Goal: Task Accomplishment & Management: Use online tool/utility

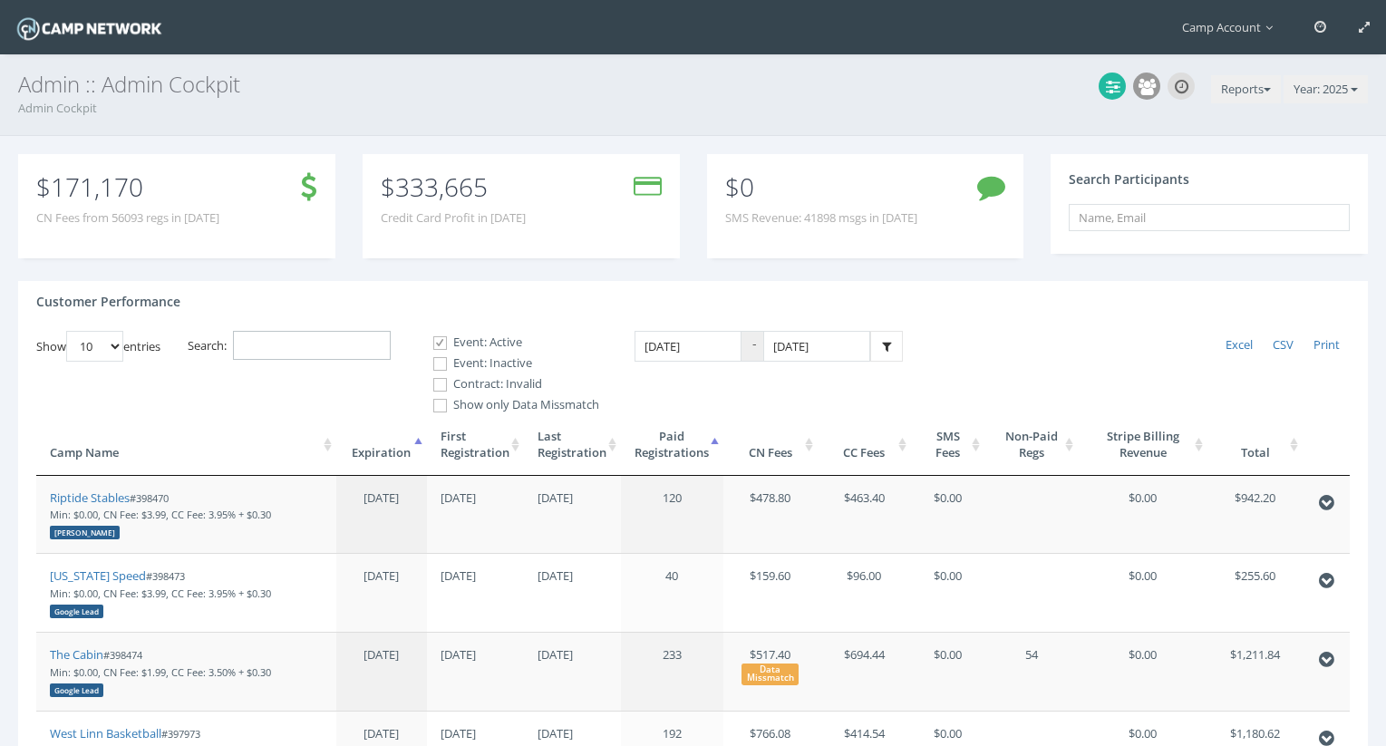
click at [286, 350] on input "Search:" at bounding box center [312, 346] width 158 height 30
paste input "398398"
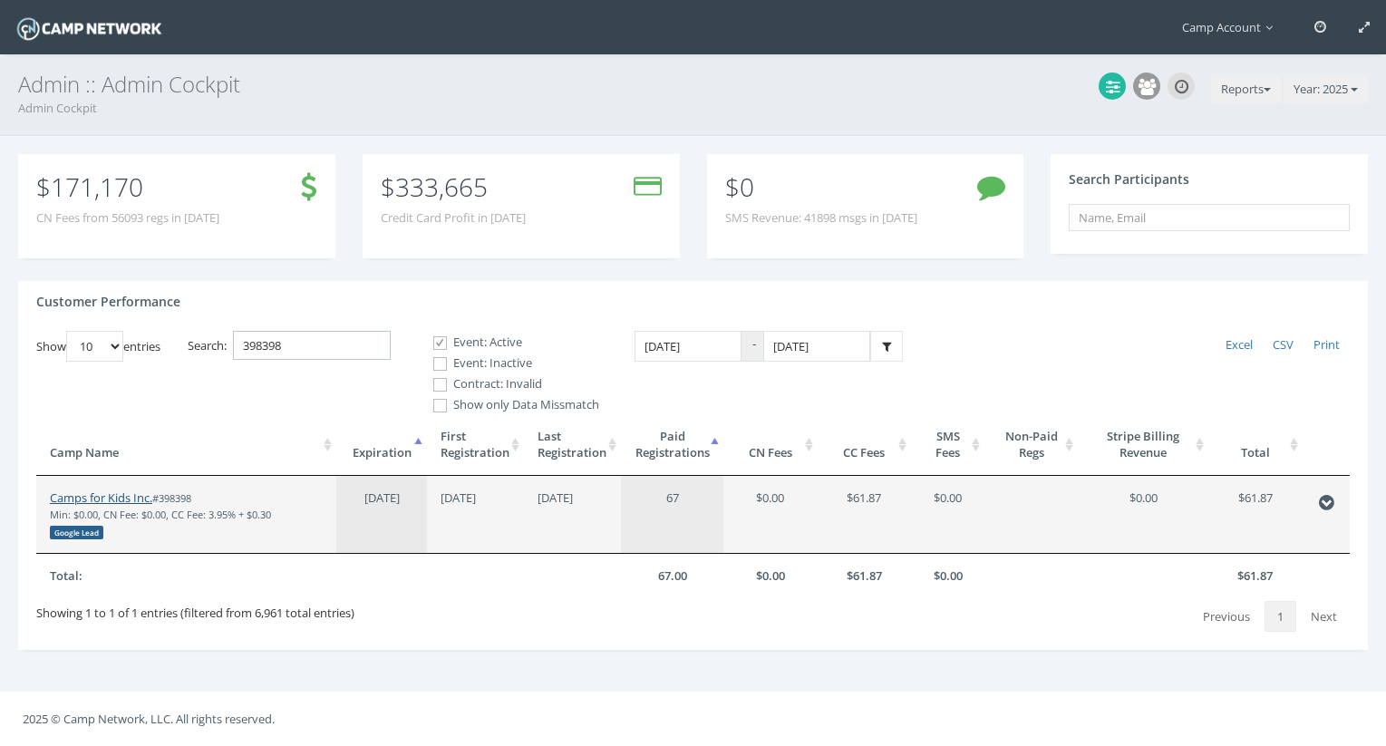
type input "398398"
click at [120, 491] on link "Camps for Kids Inc." at bounding box center [101, 497] width 102 height 16
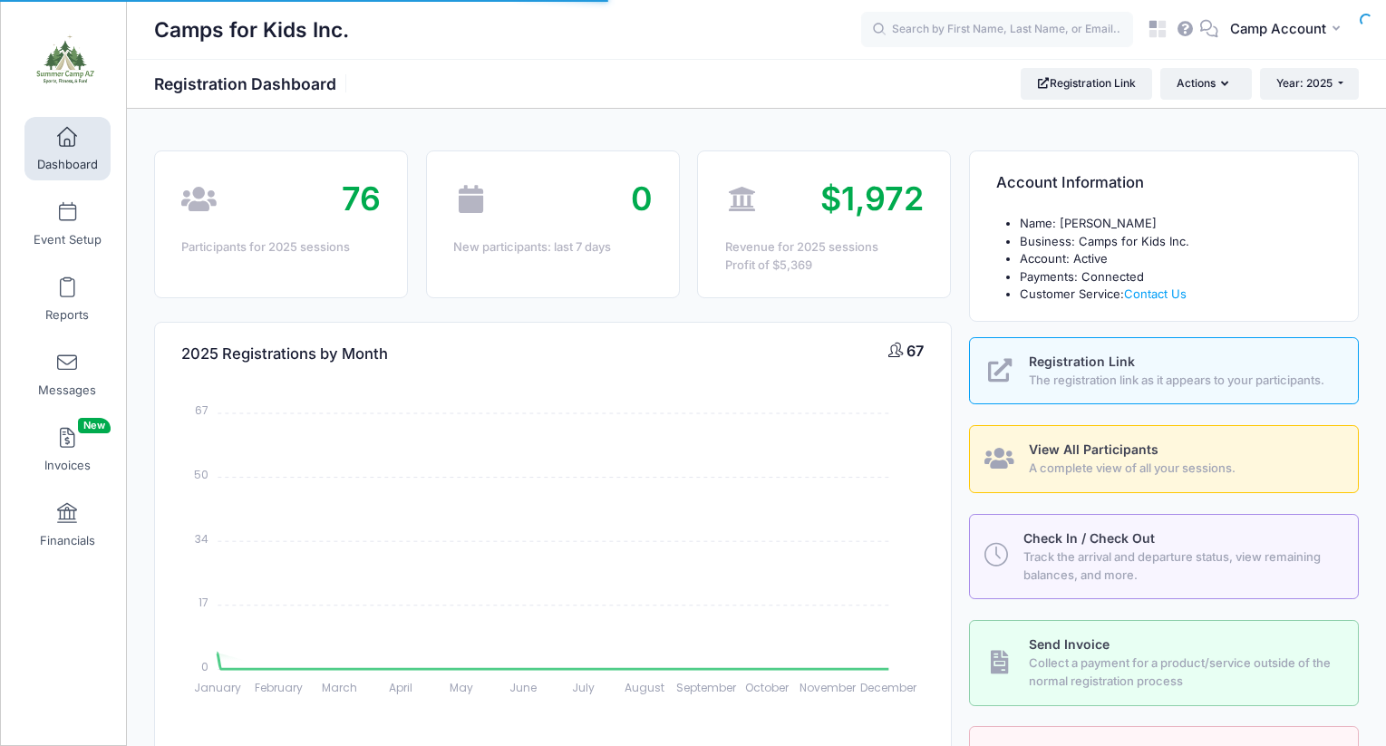
select select
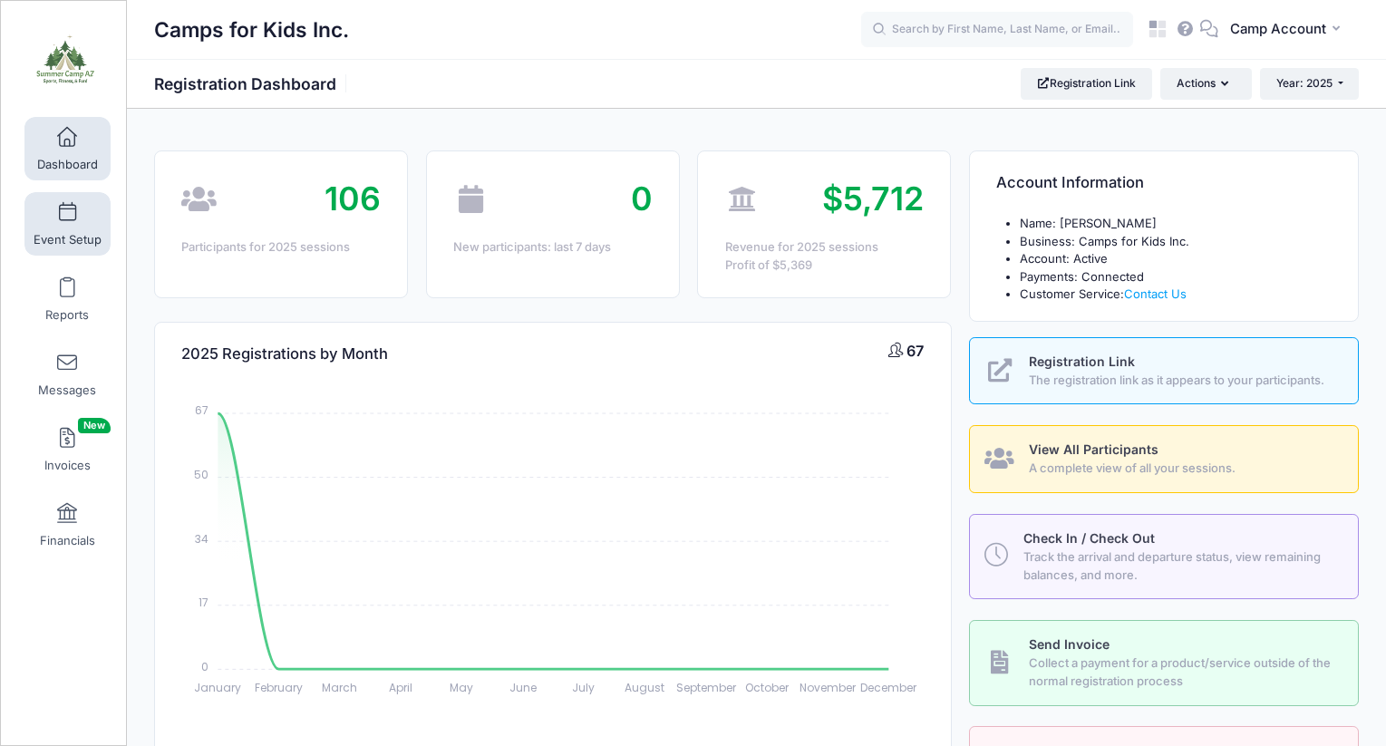
click at [84, 215] on link "Event Setup" at bounding box center [67, 223] width 86 height 63
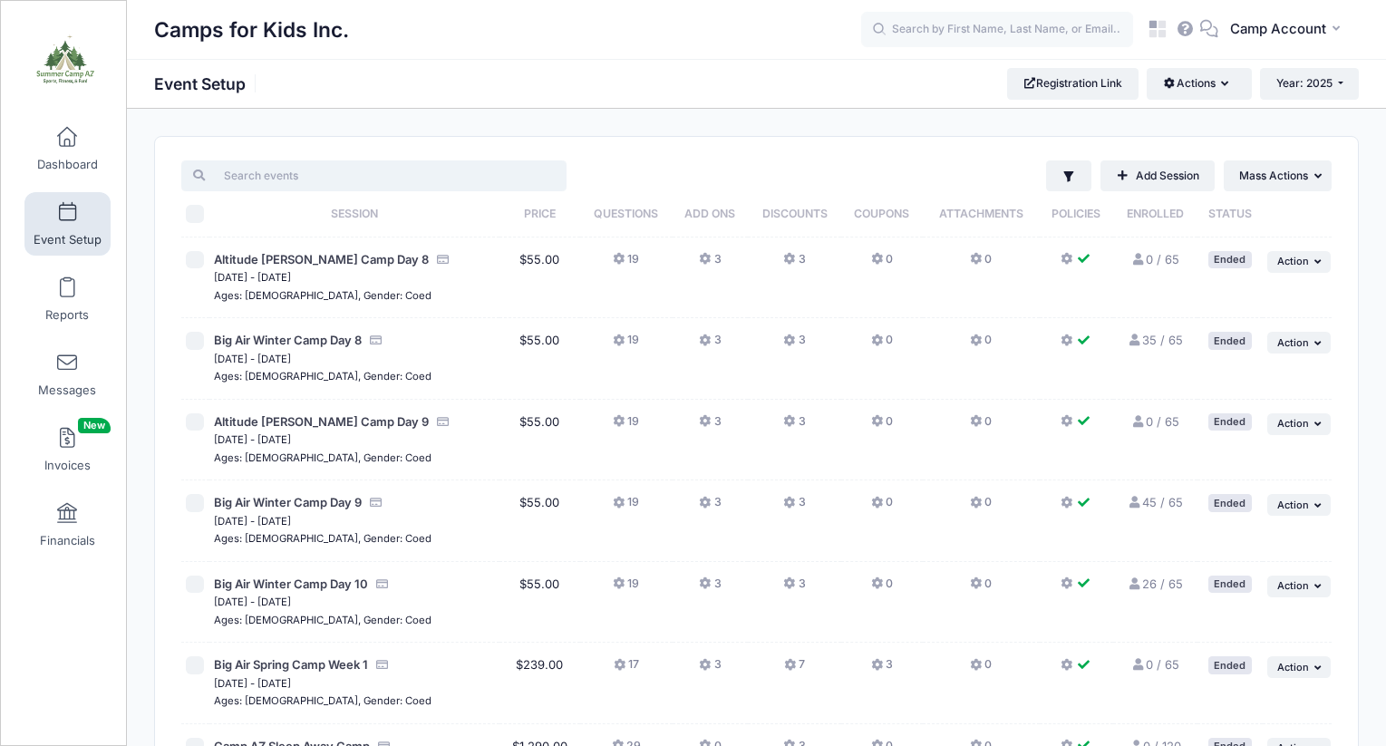
click at [329, 169] on input "search" at bounding box center [373, 175] width 385 height 31
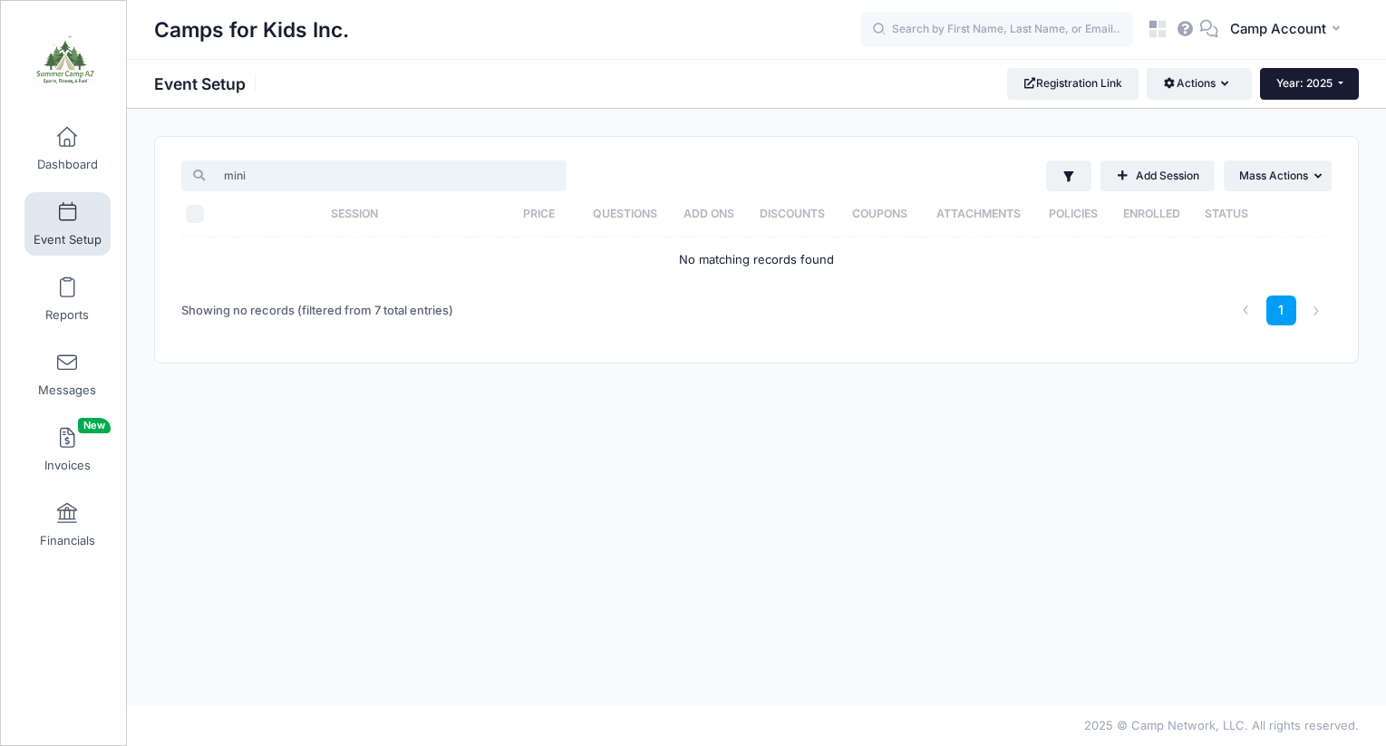
type input "mini"
click at [1314, 97] on button "Year: 2025" at bounding box center [1309, 83] width 99 height 31
click at [1319, 137] on link "Year: 2024" at bounding box center [1319, 143] width 118 height 24
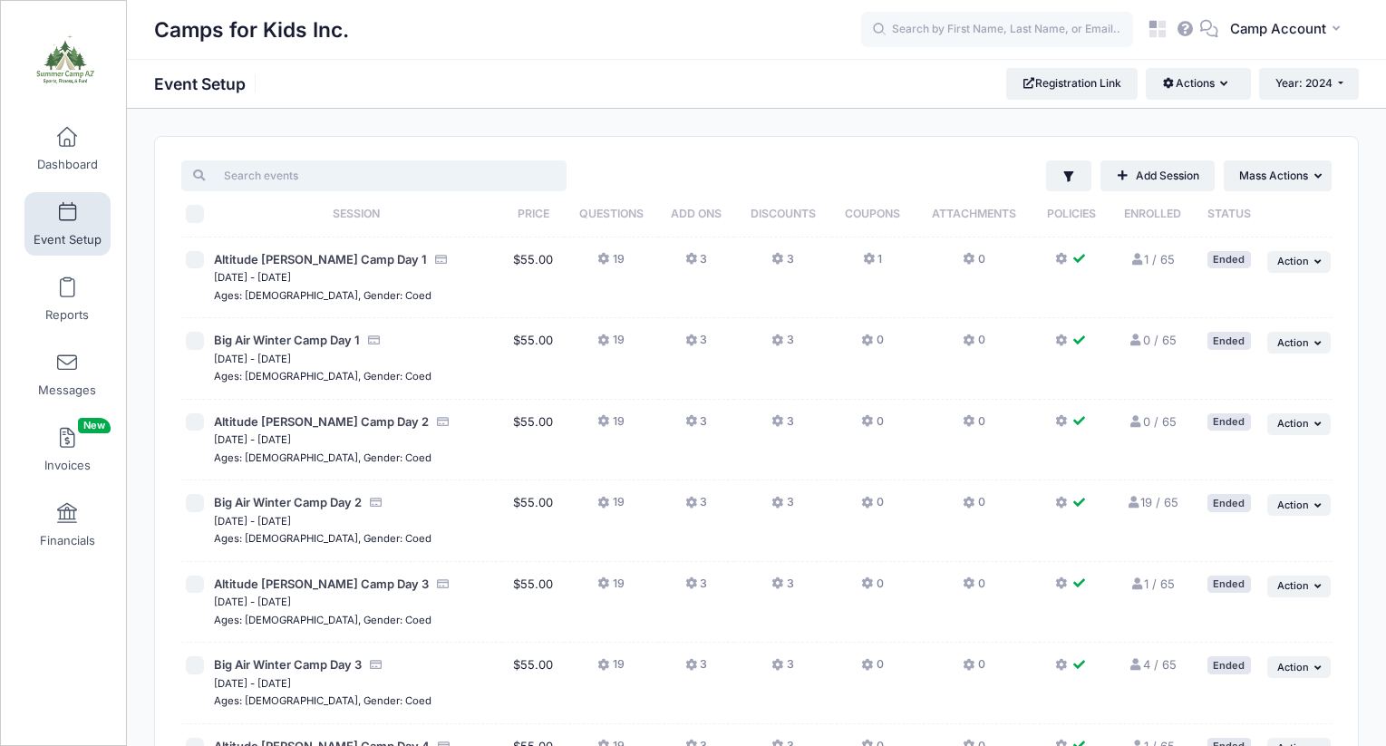
click at [534, 183] on input "search" at bounding box center [373, 175] width 385 height 31
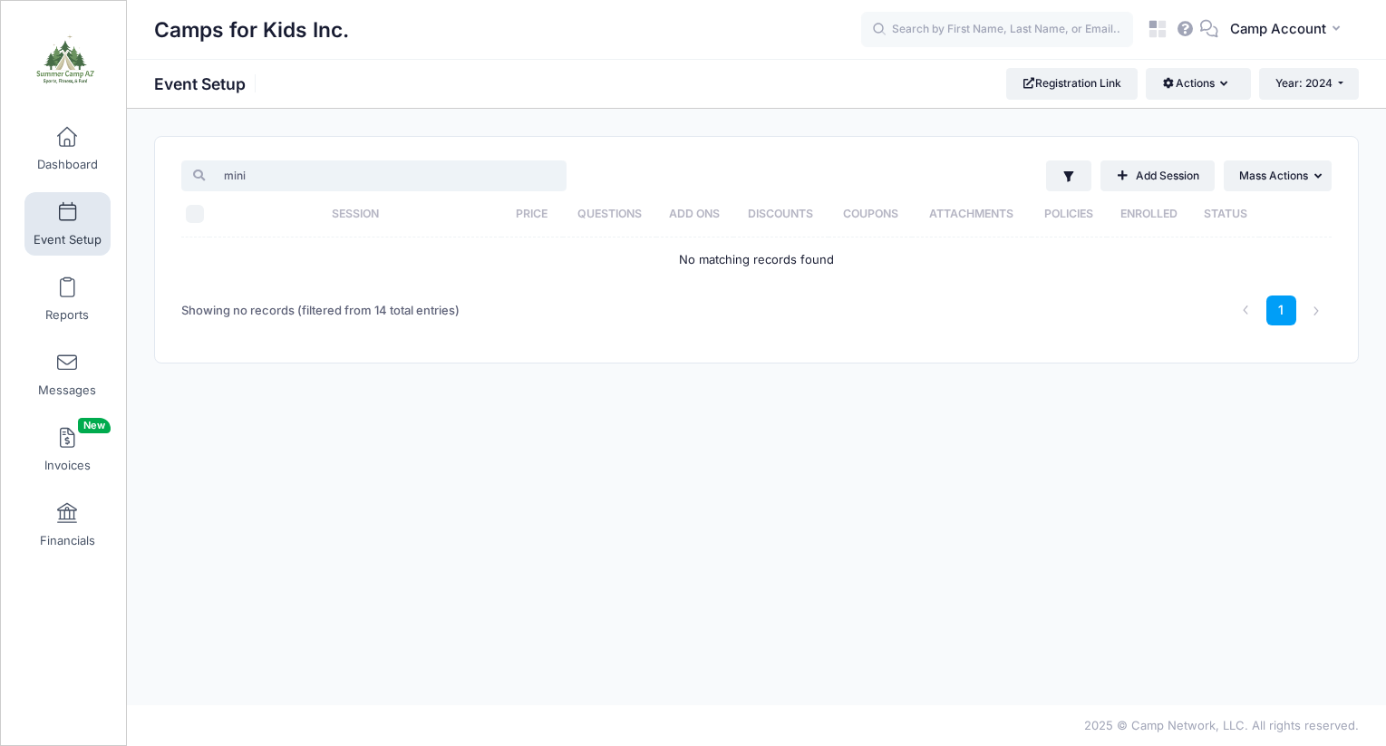
type input "mini"
click at [1163, 39] on icon at bounding box center [1158, 29] width 21 height 21
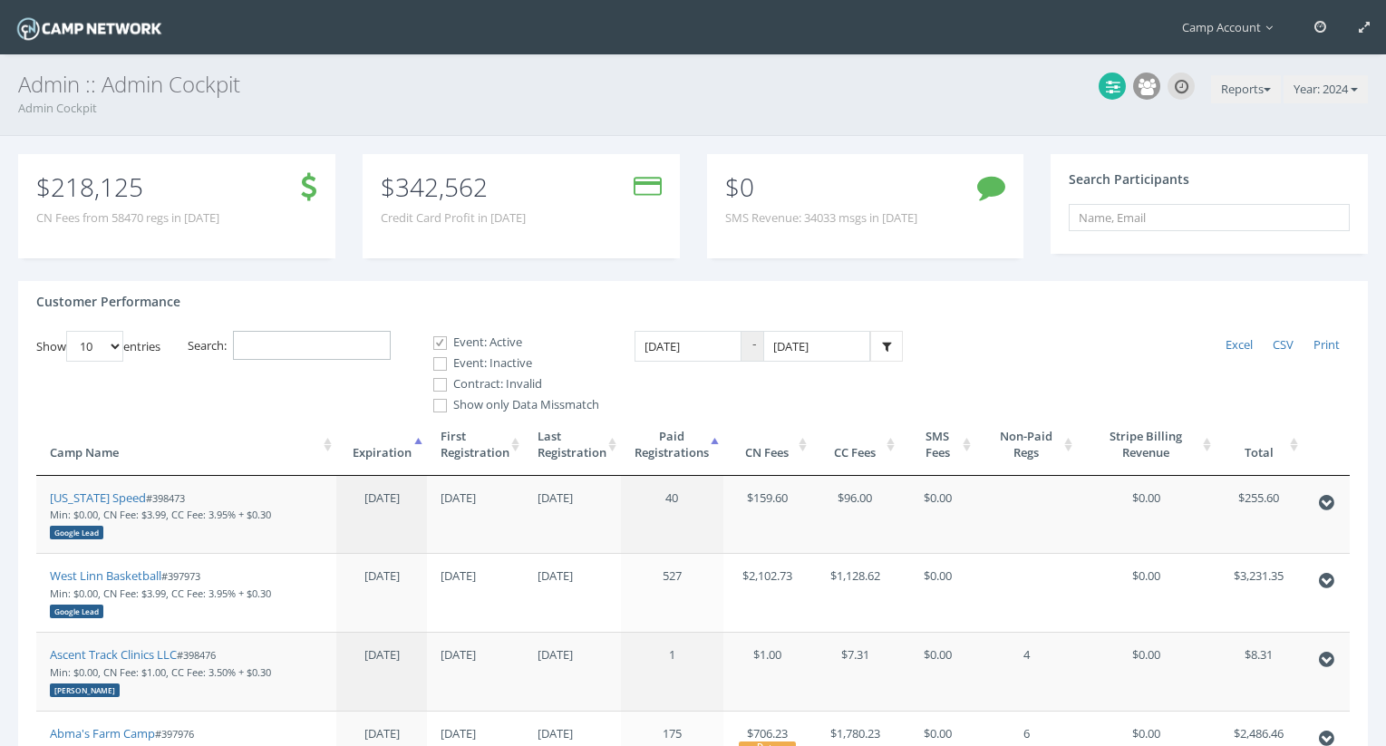
click at [304, 337] on input "Search:" at bounding box center [312, 346] width 158 height 30
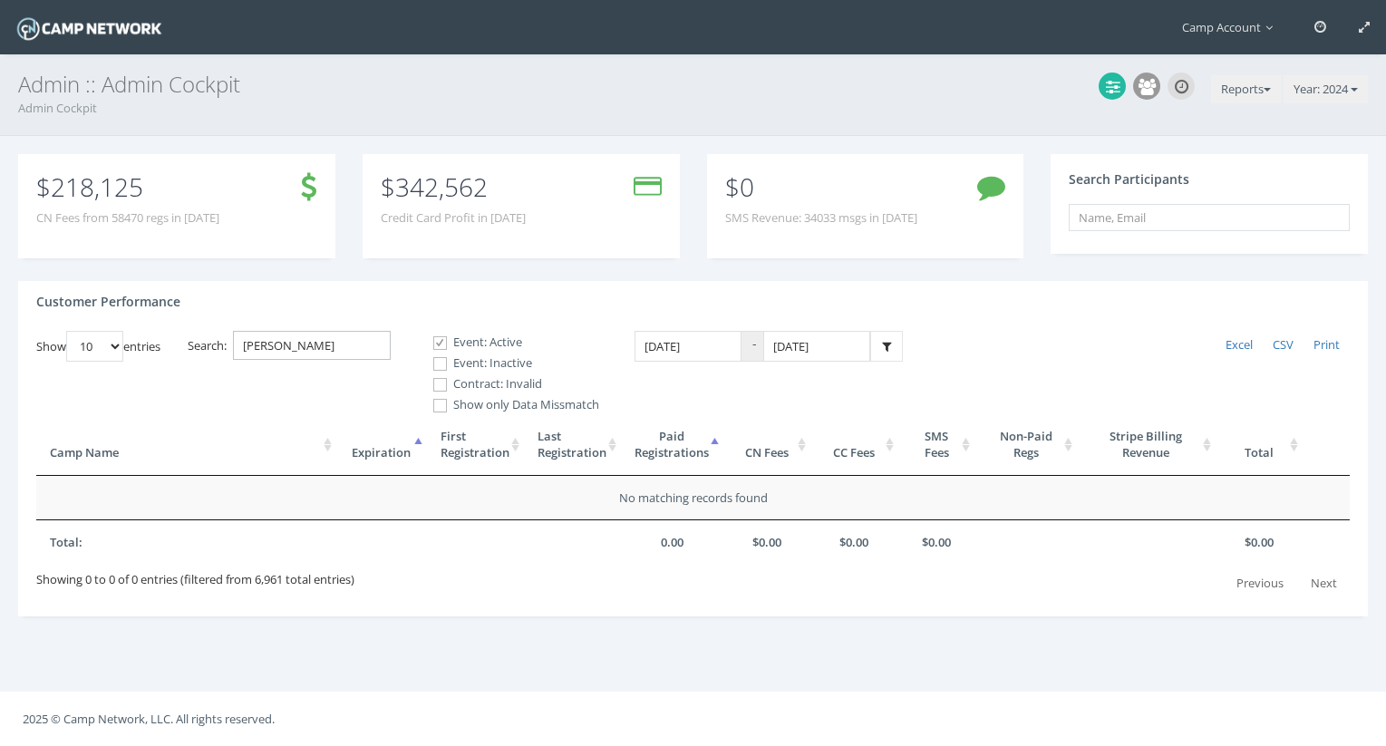
type input "cole"
click at [460, 372] on label "Event: Inactive" at bounding box center [508, 363] width 181 height 18
click at [439, 372] on input "Event: Inactive" at bounding box center [429, 363] width 17 height 17
checkbox input "true"
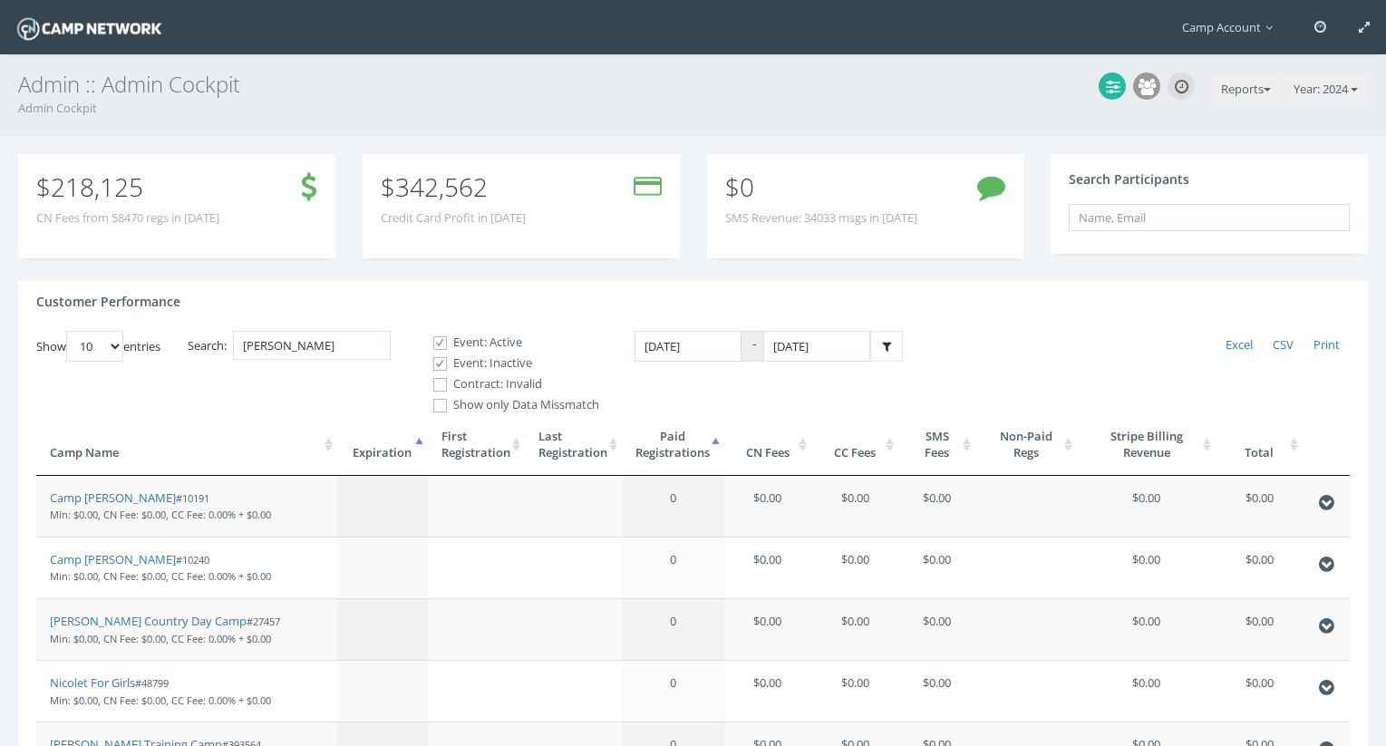
click at [449, 388] on span at bounding box center [439, 384] width 17 height 17
click at [439, 388] on input "Contract: Invalid" at bounding box center [429, 384] width 17 height 17
checkbox input "true"
click at [366, 359] on input "cole" at bounding box center [312, 346] width 158 height 30
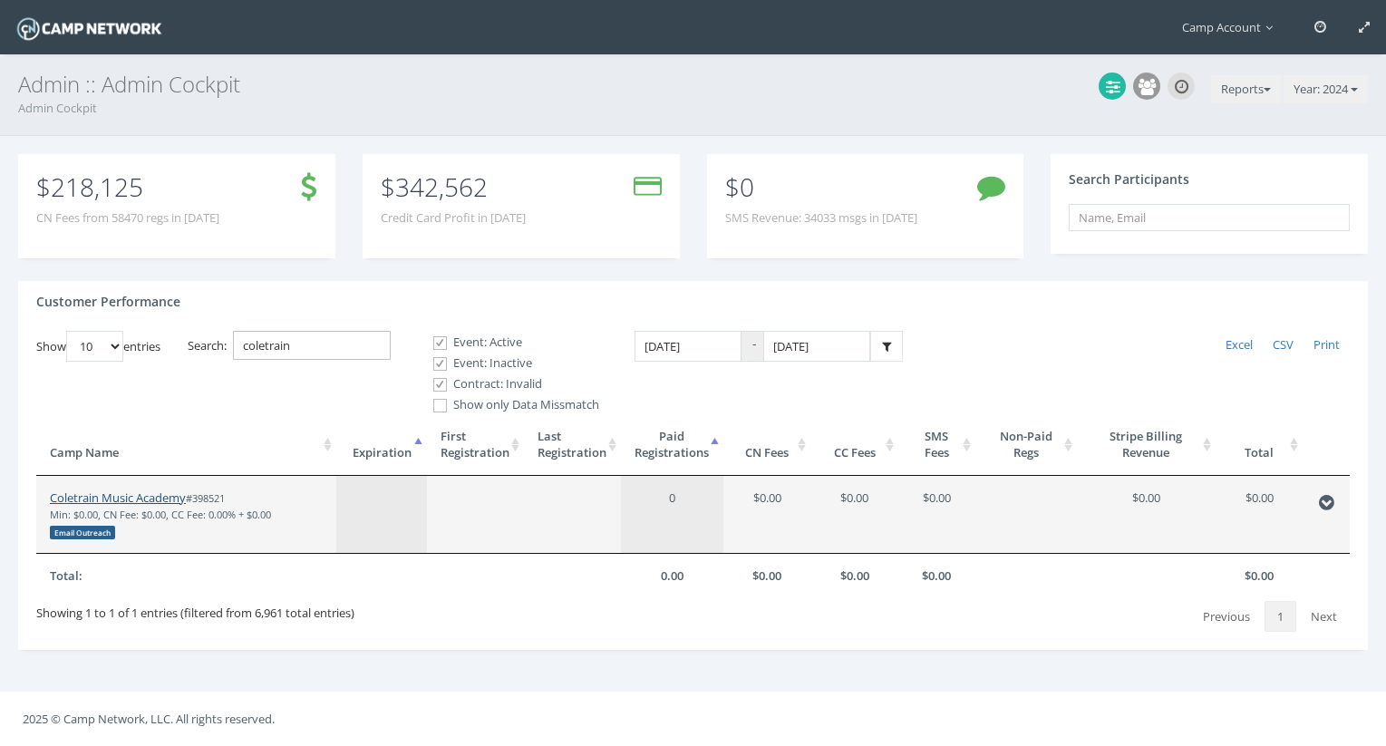
type input "coletrain"
click at [130, 495] on link "Coletrain Music Academy" at bounding box center [118, 497] width 136 height 16
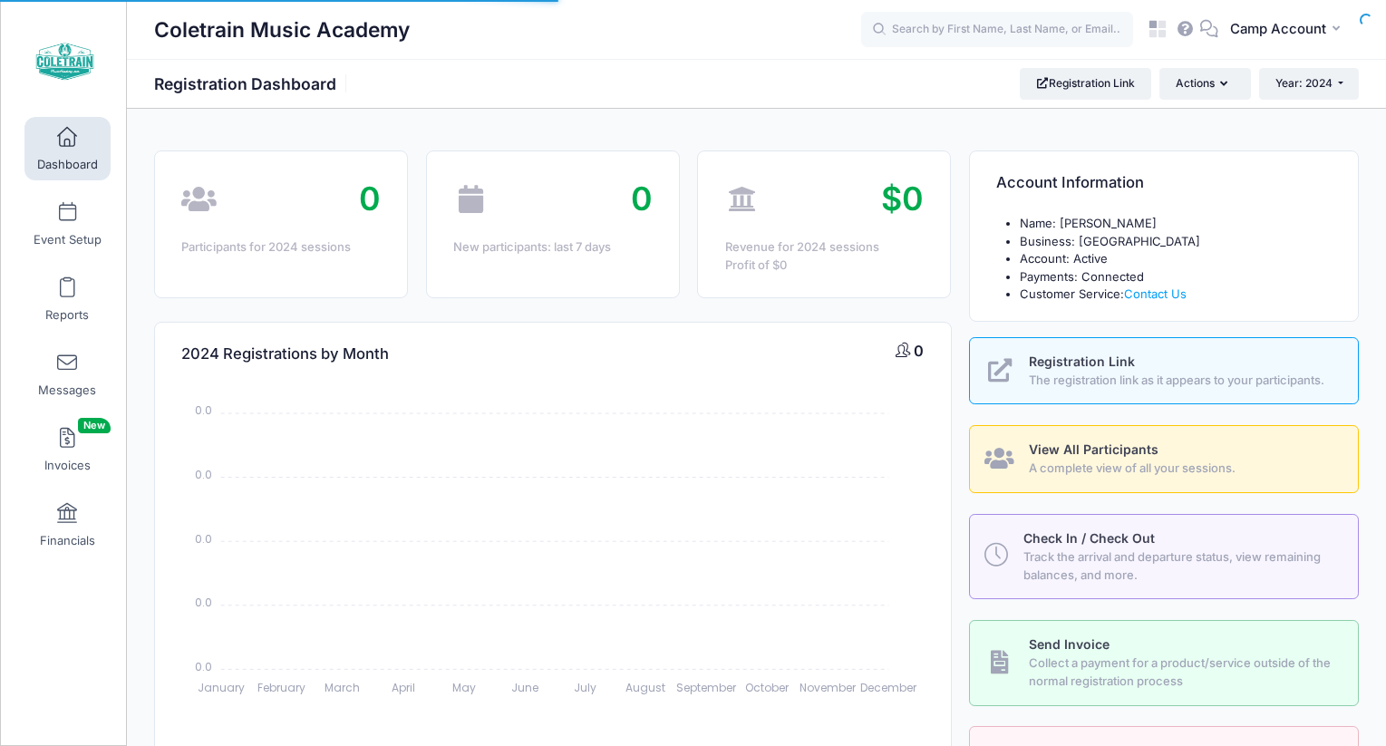
select select
click at [1322, 79] on span "Year: 2024" at bounding box center [1303, 83] width 57 height 14
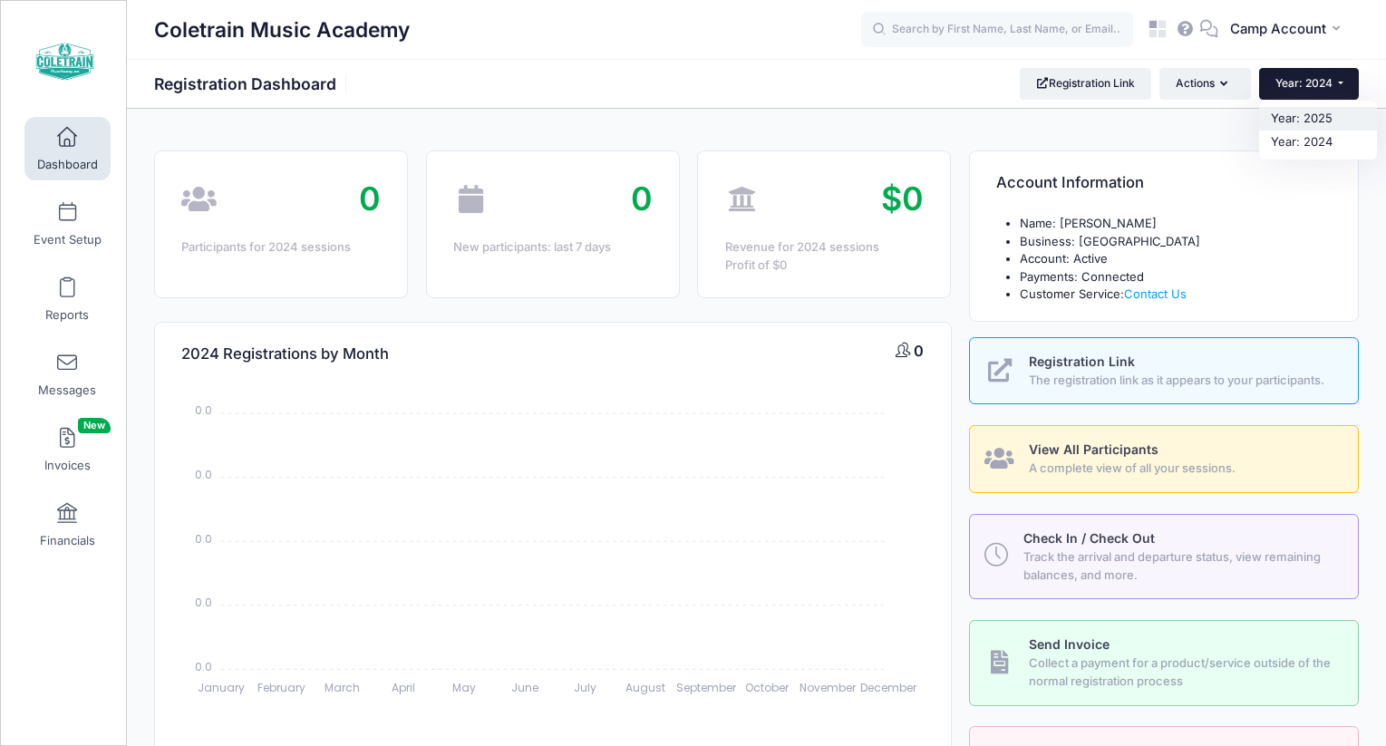
click at [1322, 120] on link "Year: 2025" at bounding box center [1318, 119] width 118 height 24
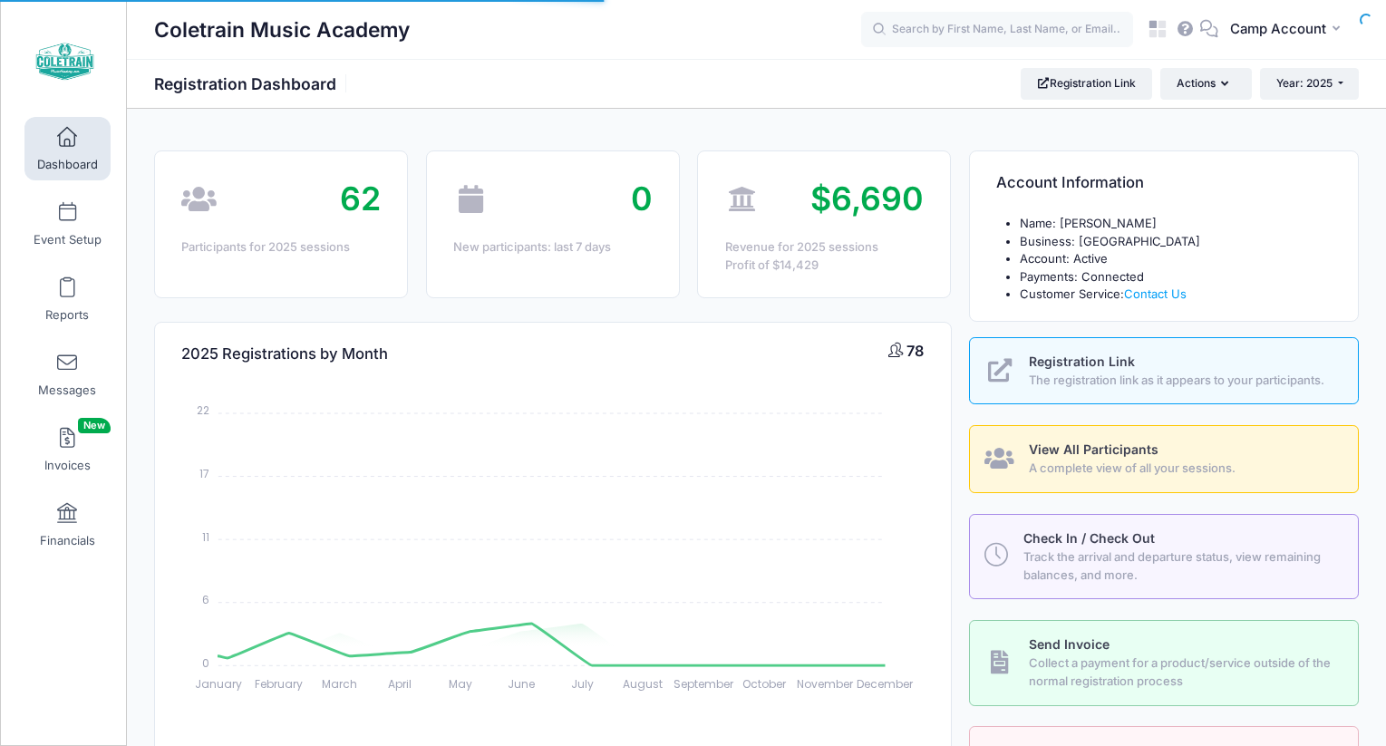
select select
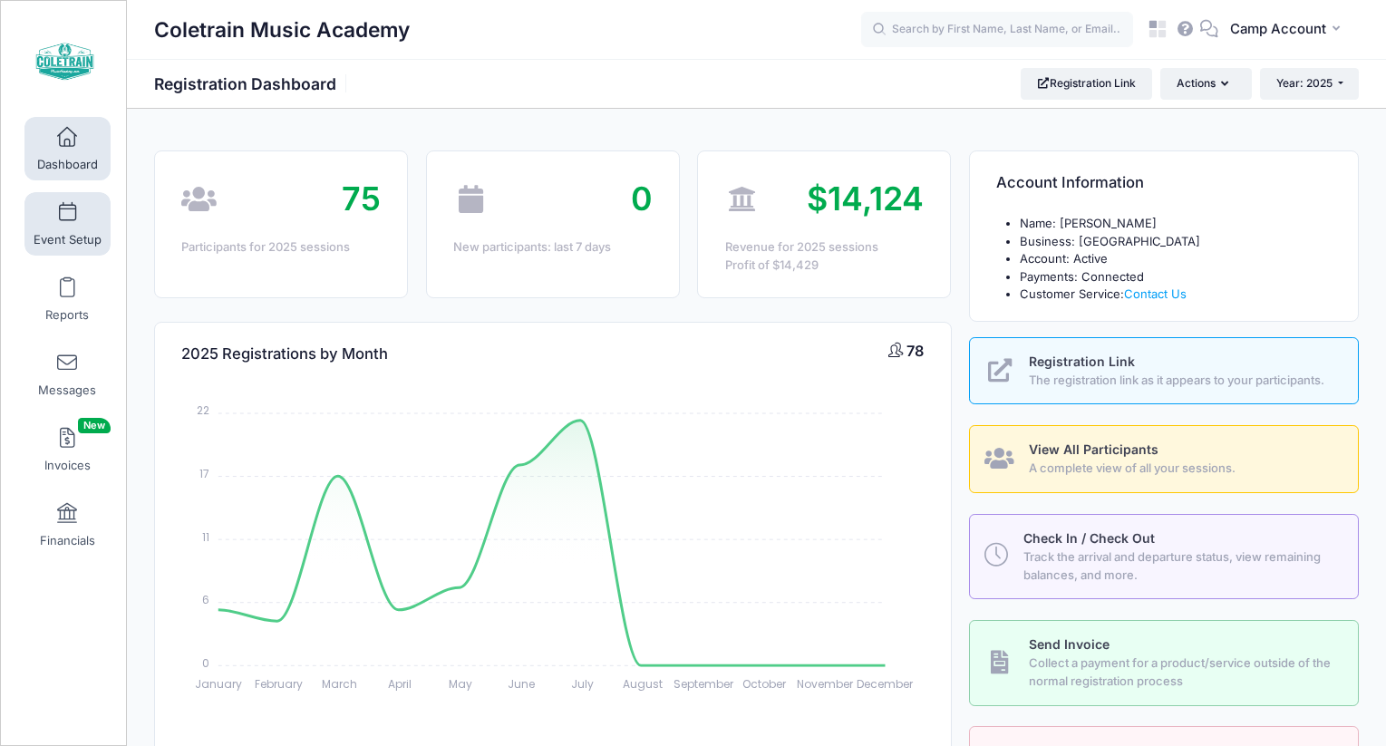
click at [78, 221] on link "Event Setup" at bounding box center [67, 223] width 86 height 63
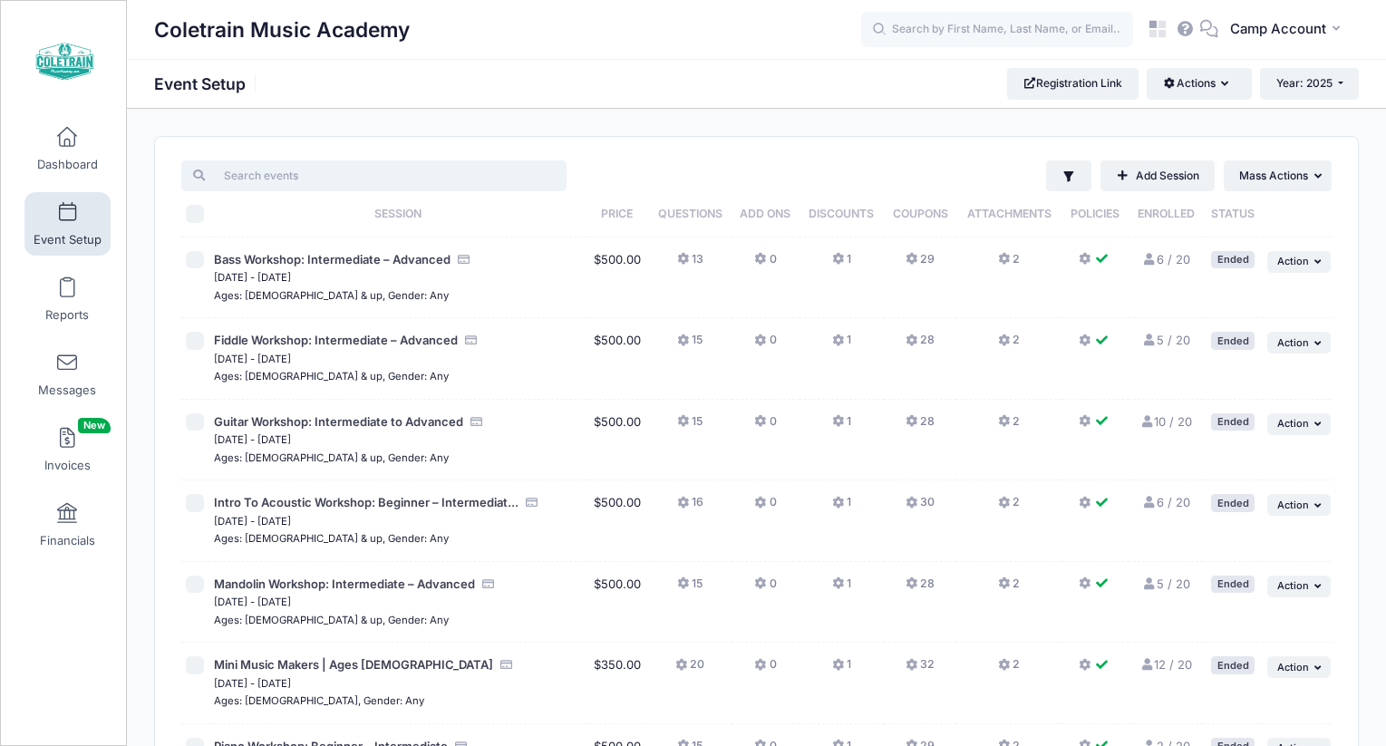
click at [352, 177] on input "search" at bounding box center [373, 175] width 385 height 31
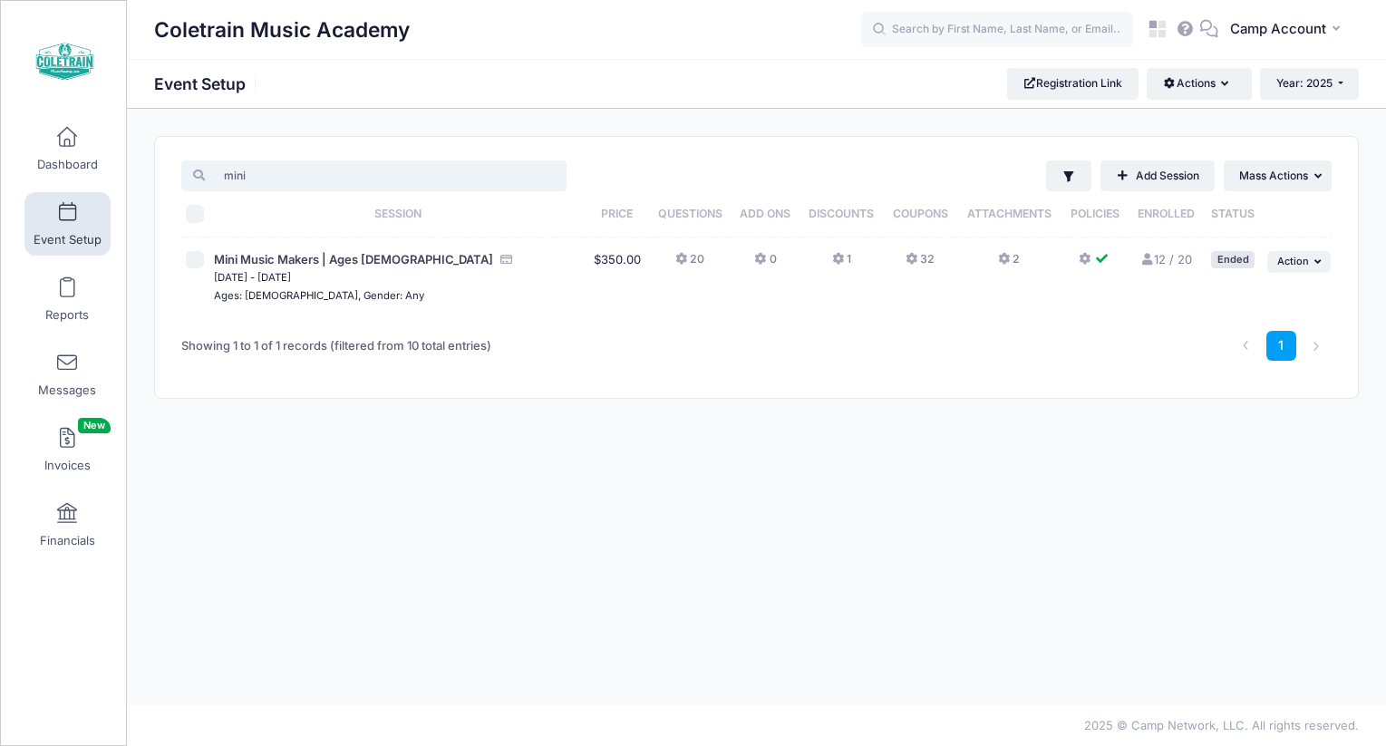
type input "mini"
click at [922, 257] on button "32" at bounding box center [920, 264] width 29 height 26
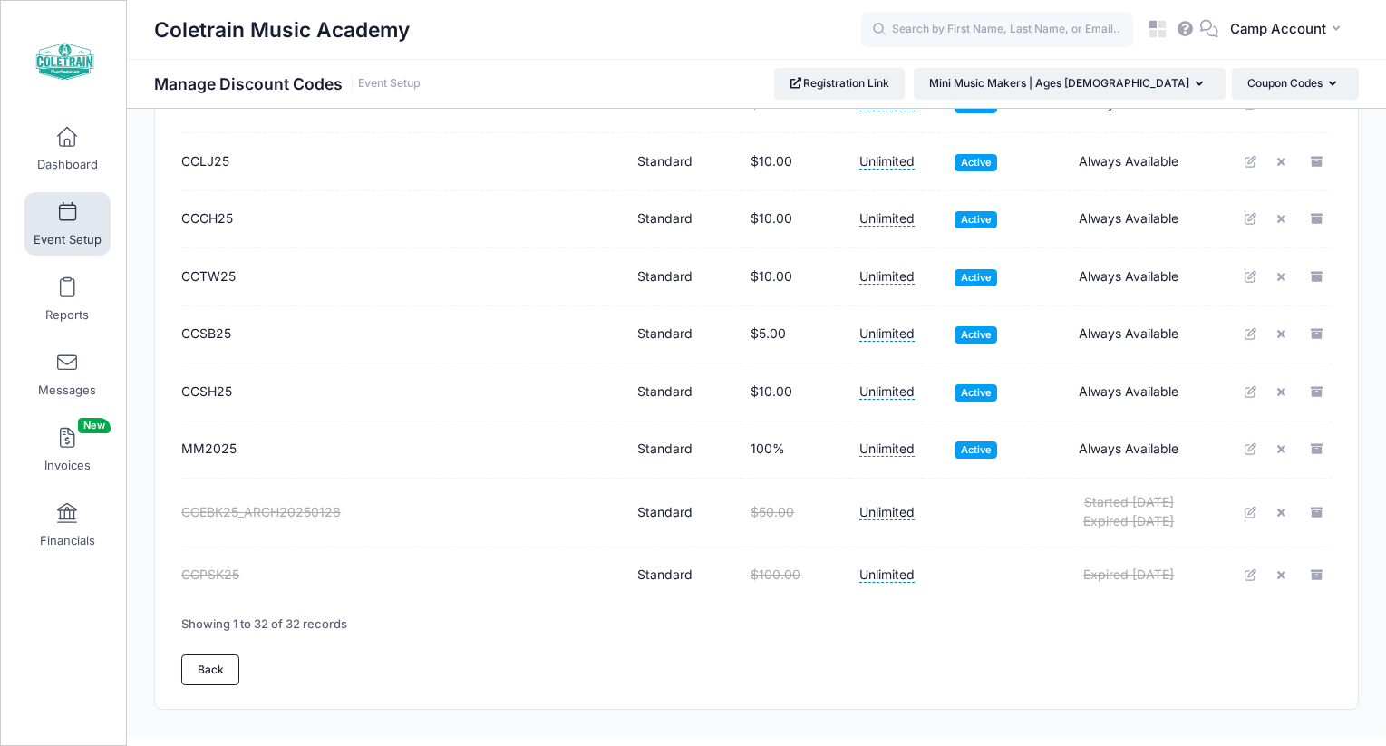
scroll to position [1599, 0]
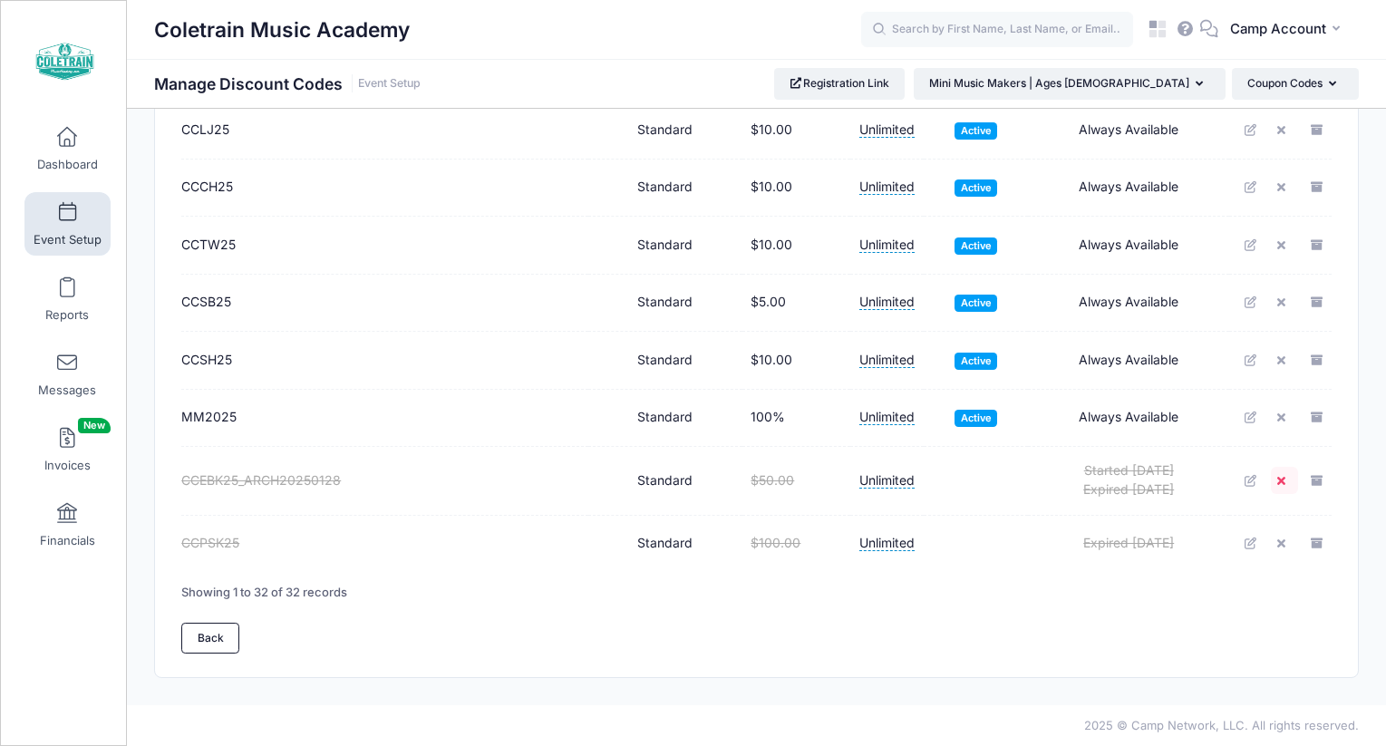
click at [1278, 484] on icon at bounding box center [1284, 481] width 15 height 12
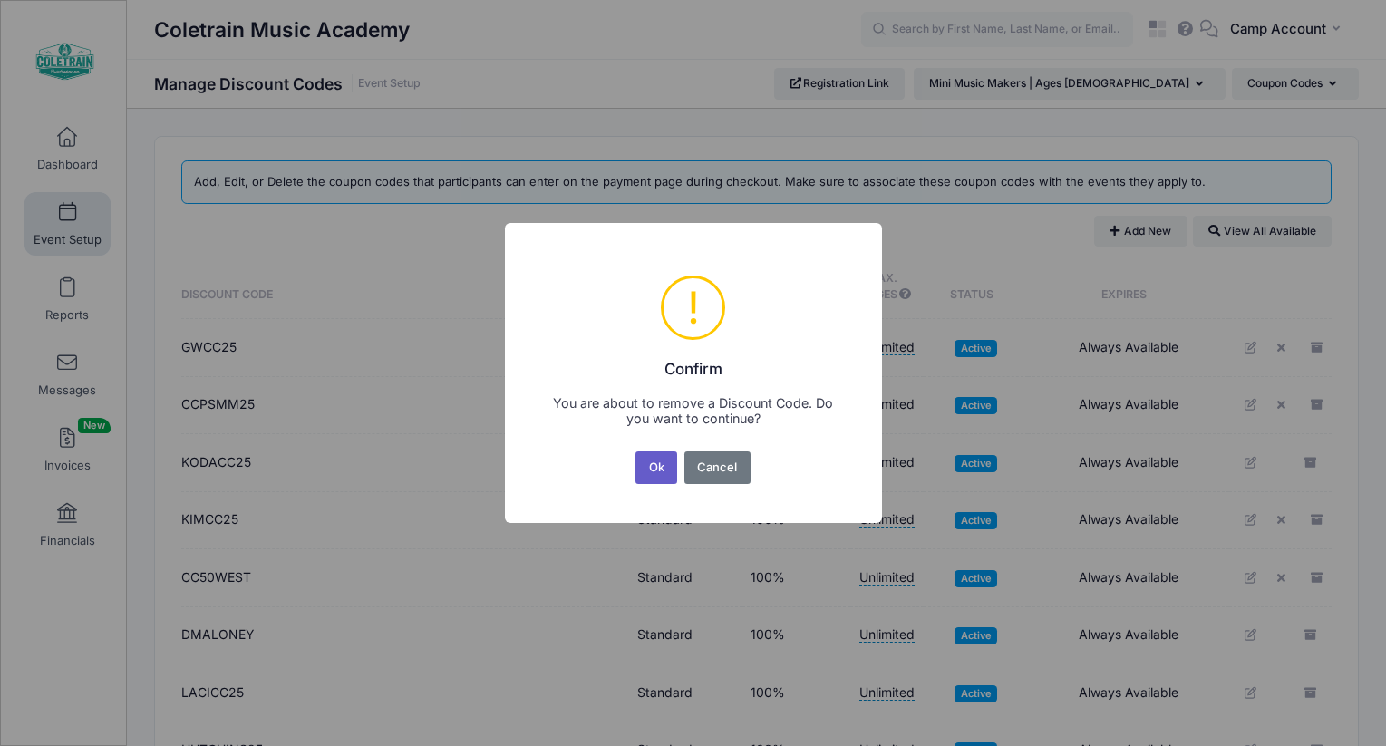
click at [649, 467] on button "Ok" at bounding box center [656, 467] width 42 height 33
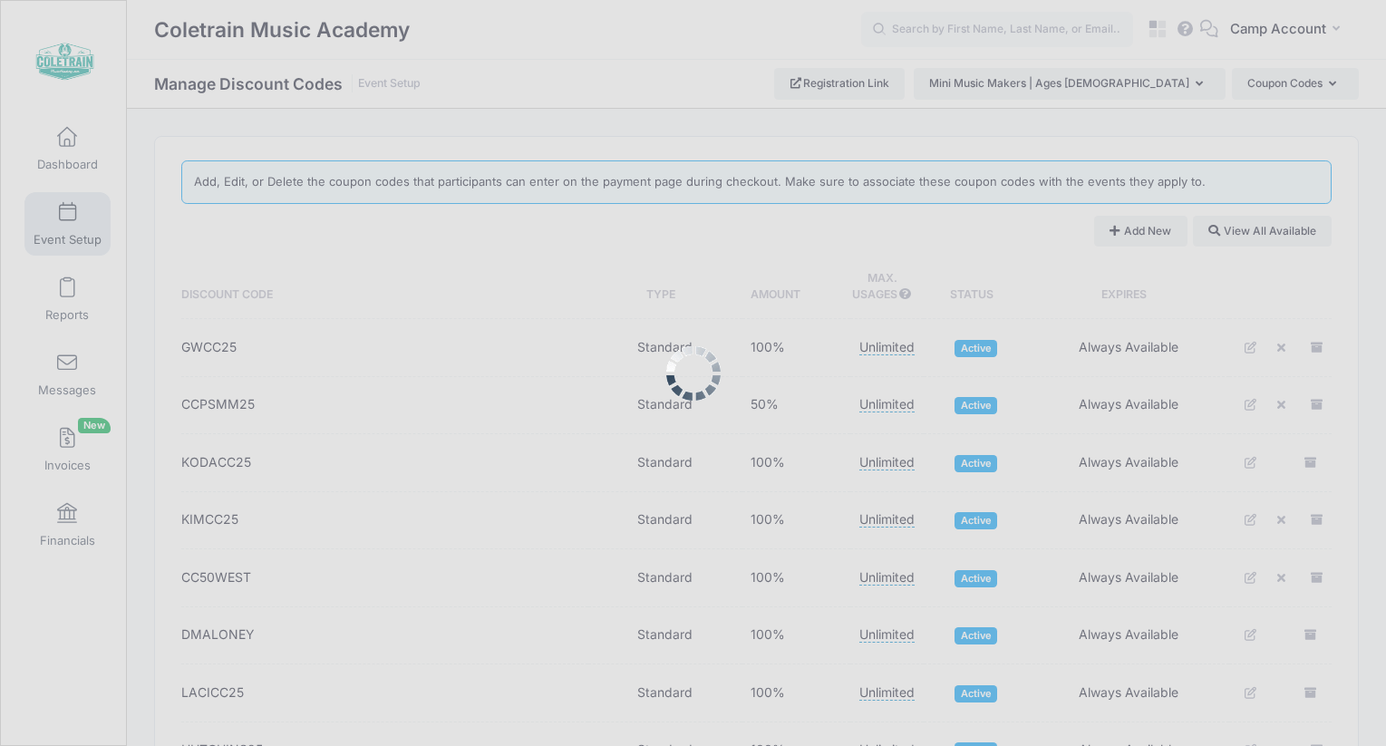
scroll to position [1599, 0]
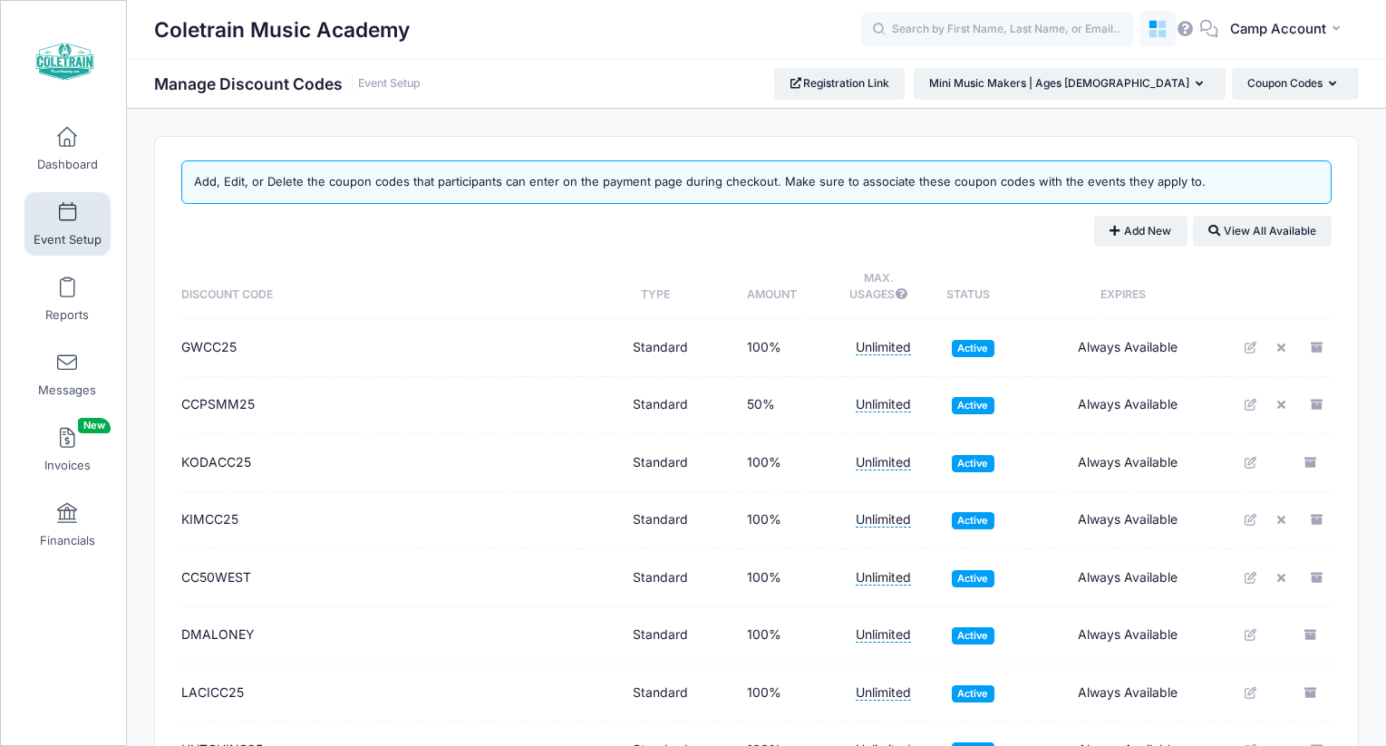
click at [1141, 30] on link at bounding box center [1157, 29] width 36 height 36
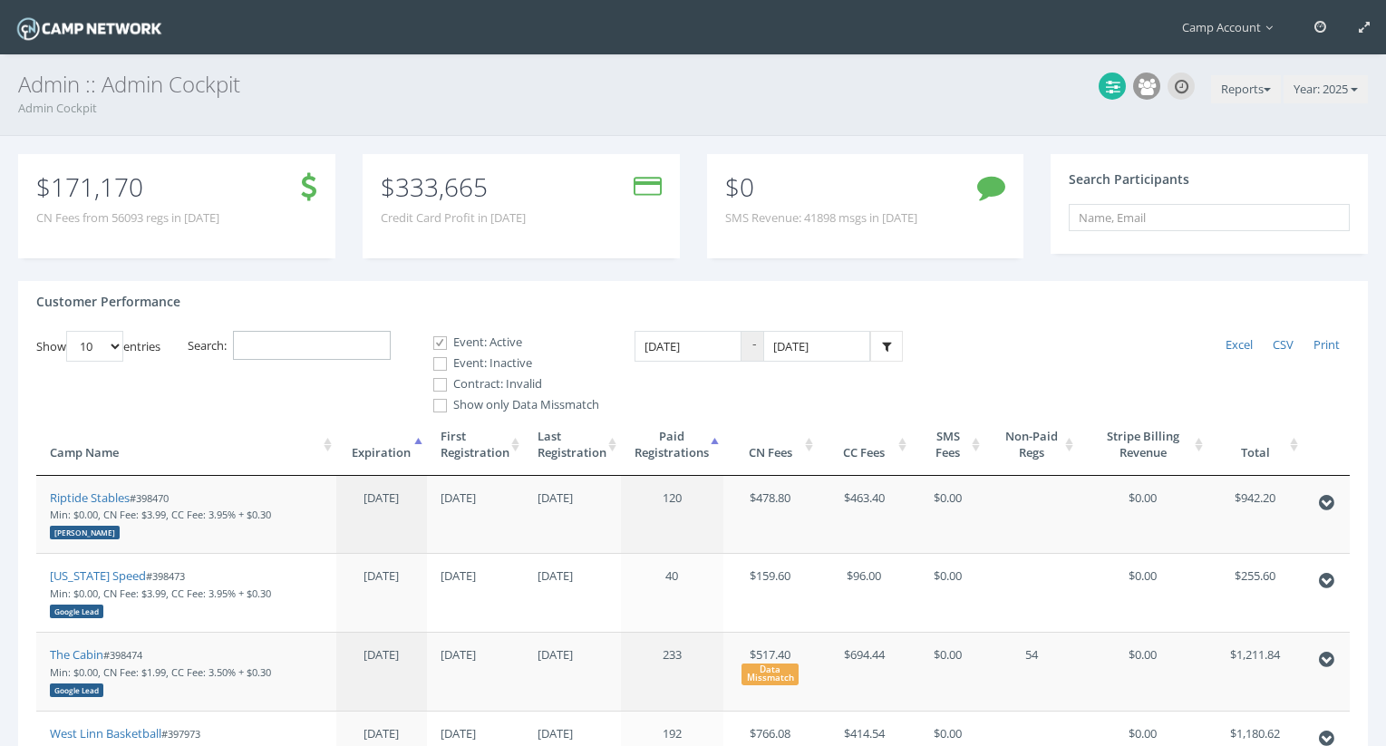
click at [340, 354] on input "Search:" at bounding box center [312, 346] width 158 height 30
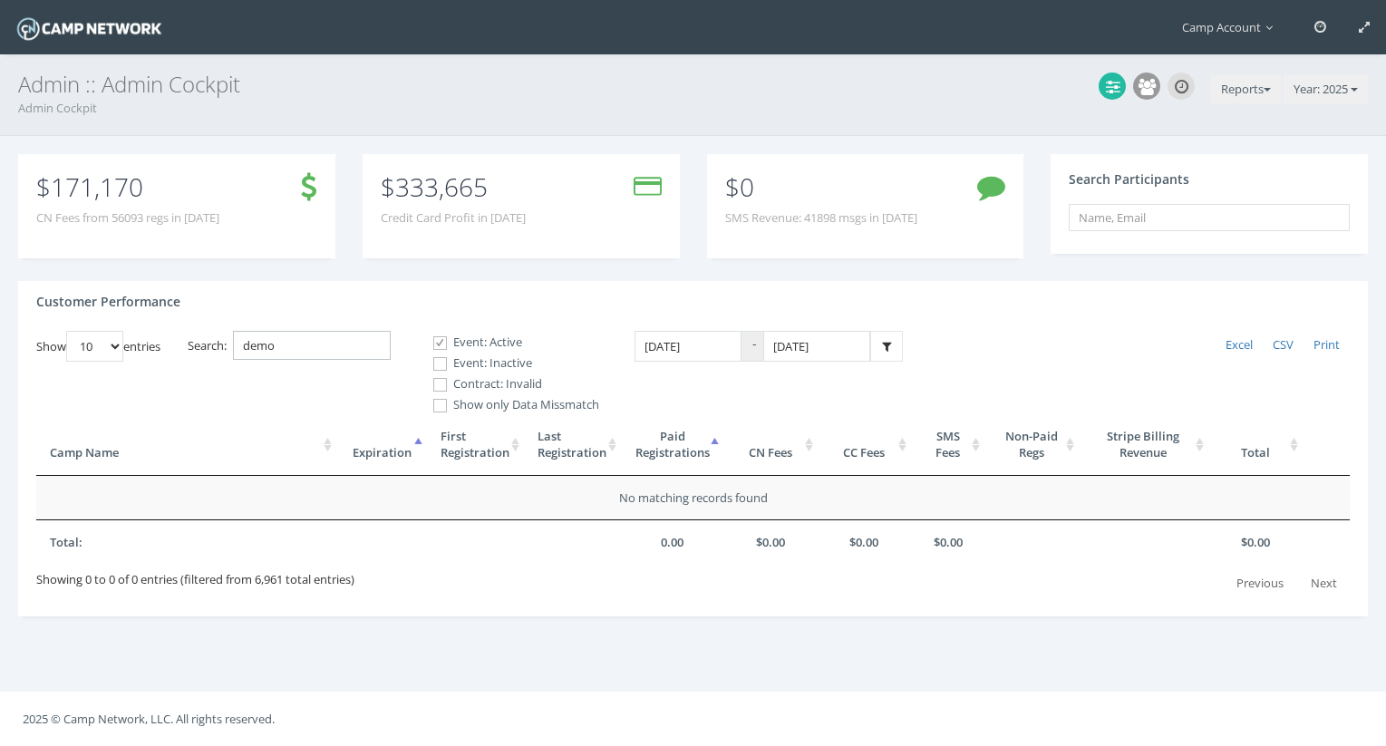
type input "demo"
click at [459, 369] on label "Event: Inactive" at bounding box center [508, 363] width 181 height 18
click at [439, 369] on input "Event: Inactive" at bounding box center [429, 363] width 17 height 17
checkbox input "true"
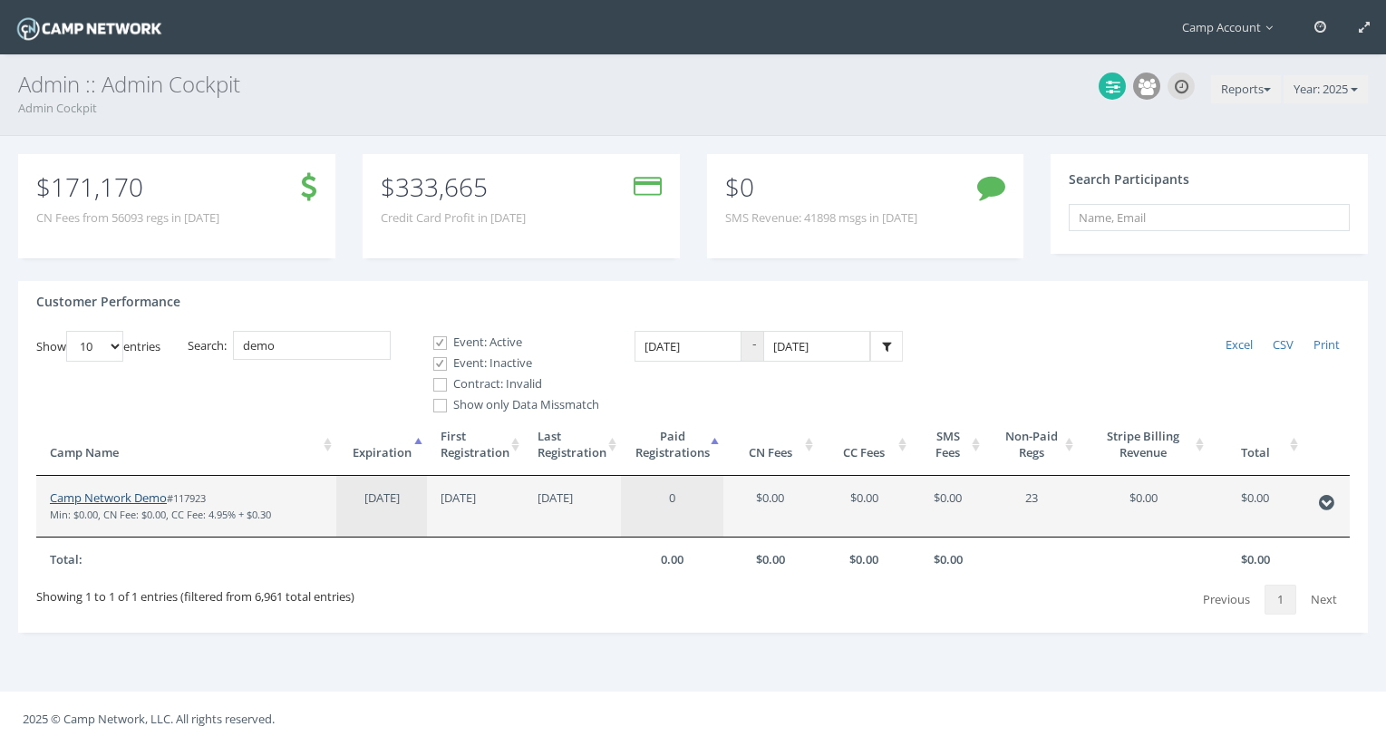
click at [141, 498] on link "Camp Network Demo" at bounding box center [108, 497] width 117 height 16
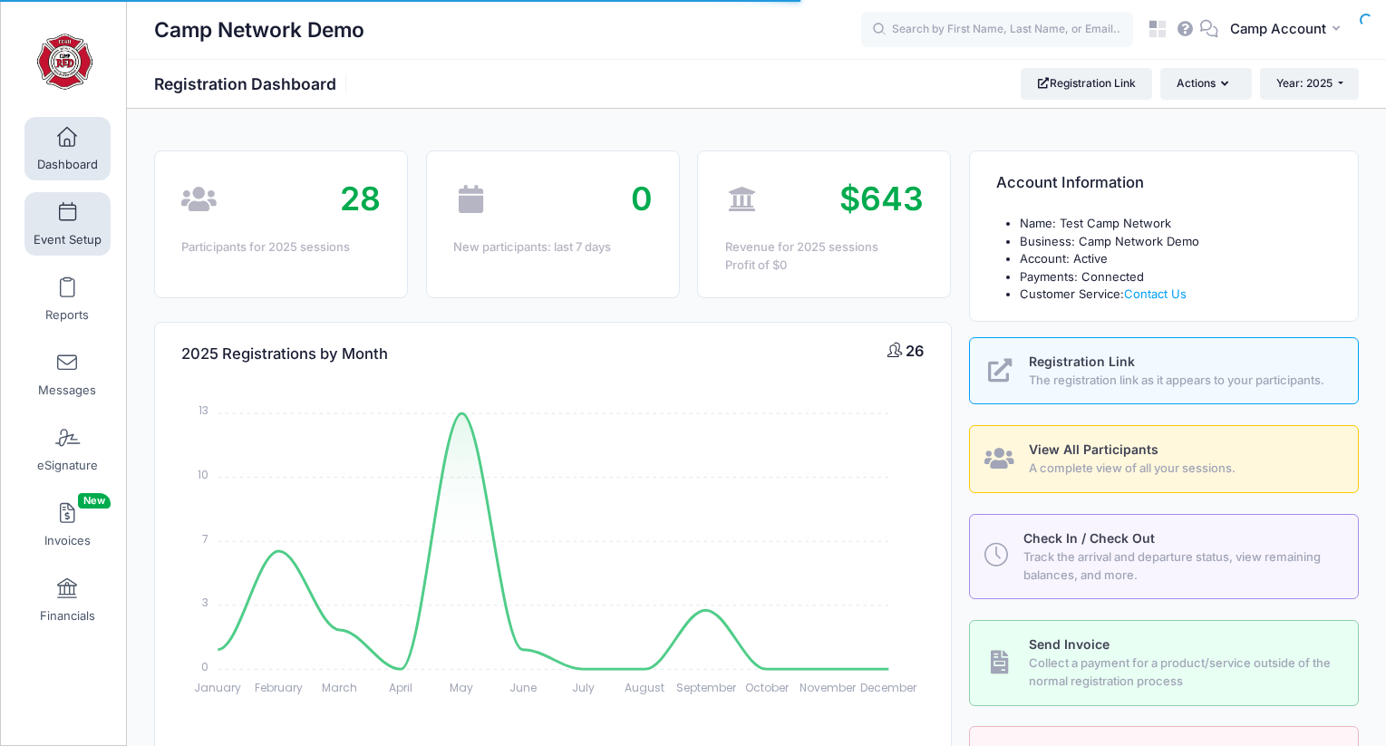
select select
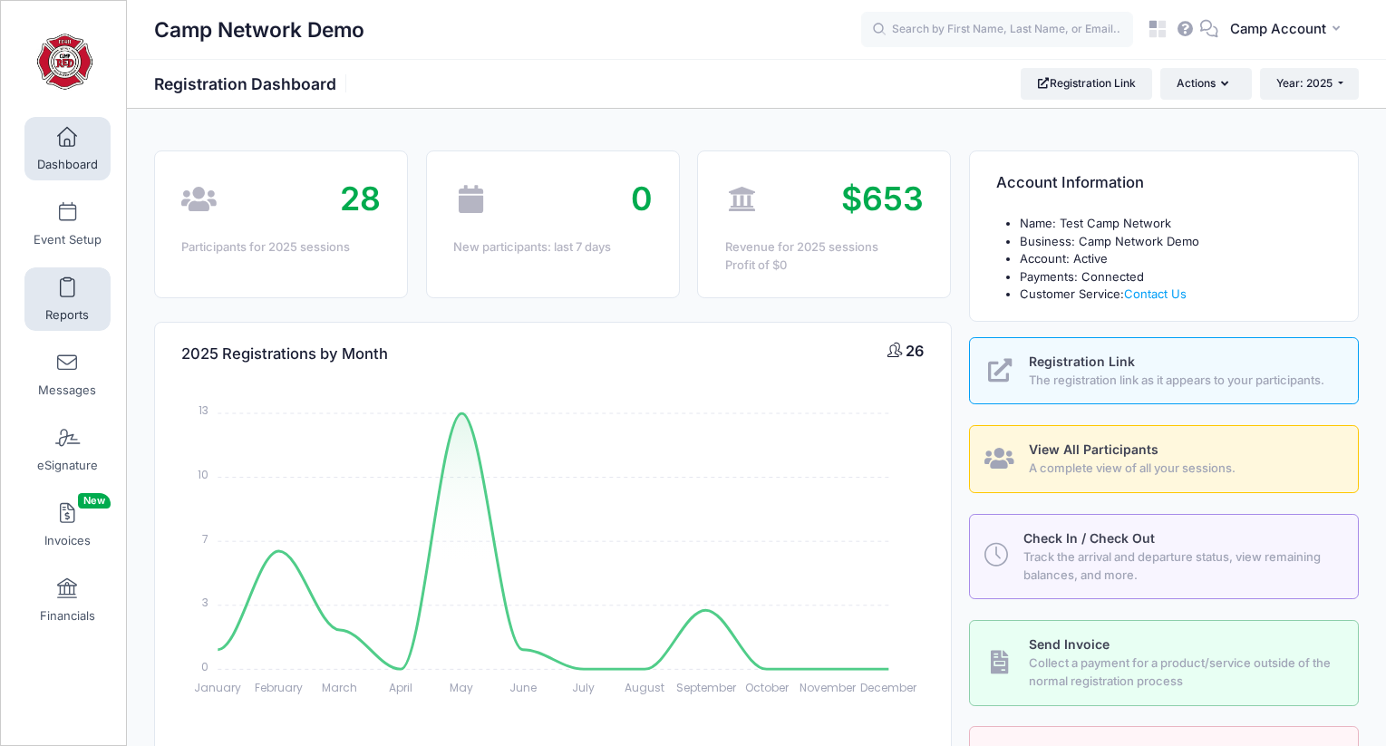
click at [80, 315] on span "Reports" at bounding box center [67, 314] width 44 height 15
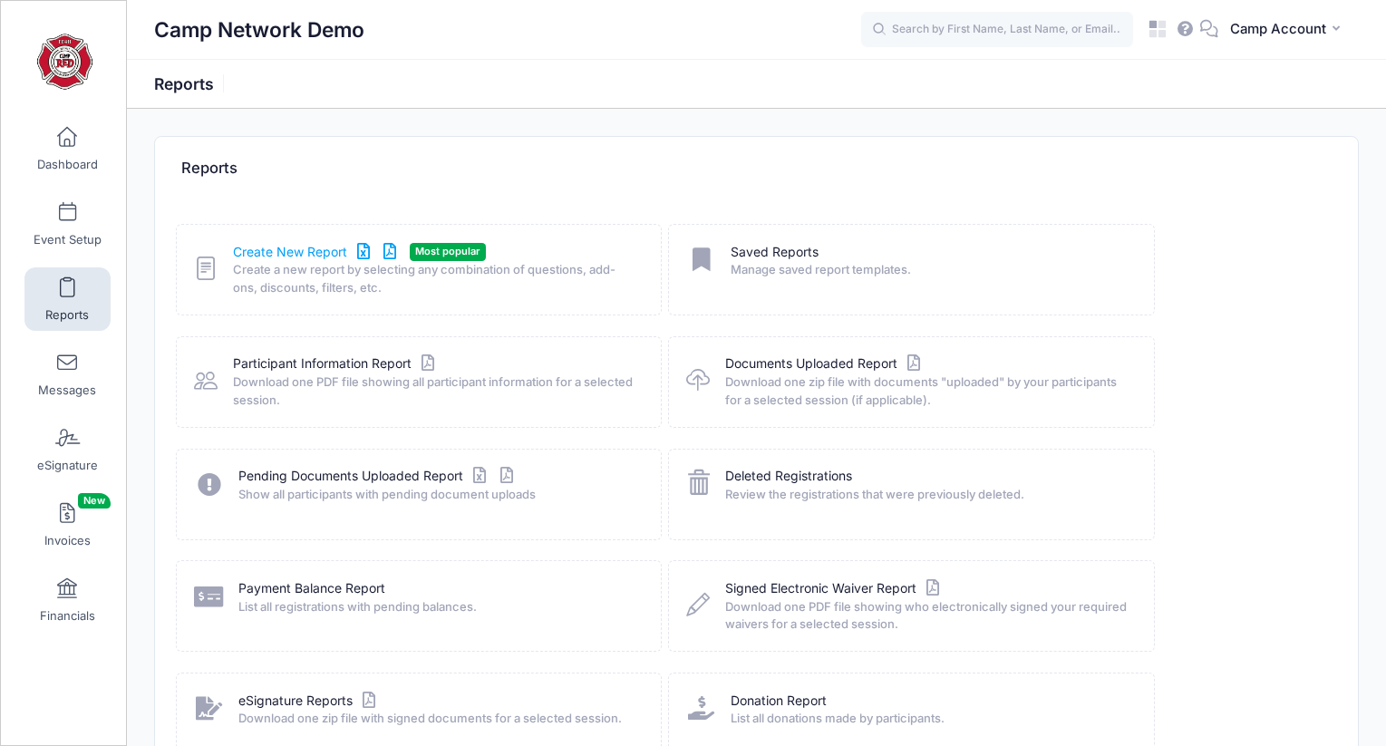
click at [318, 252] on link "Create New Report" at bounding box center [317, 252] width 169 height 19
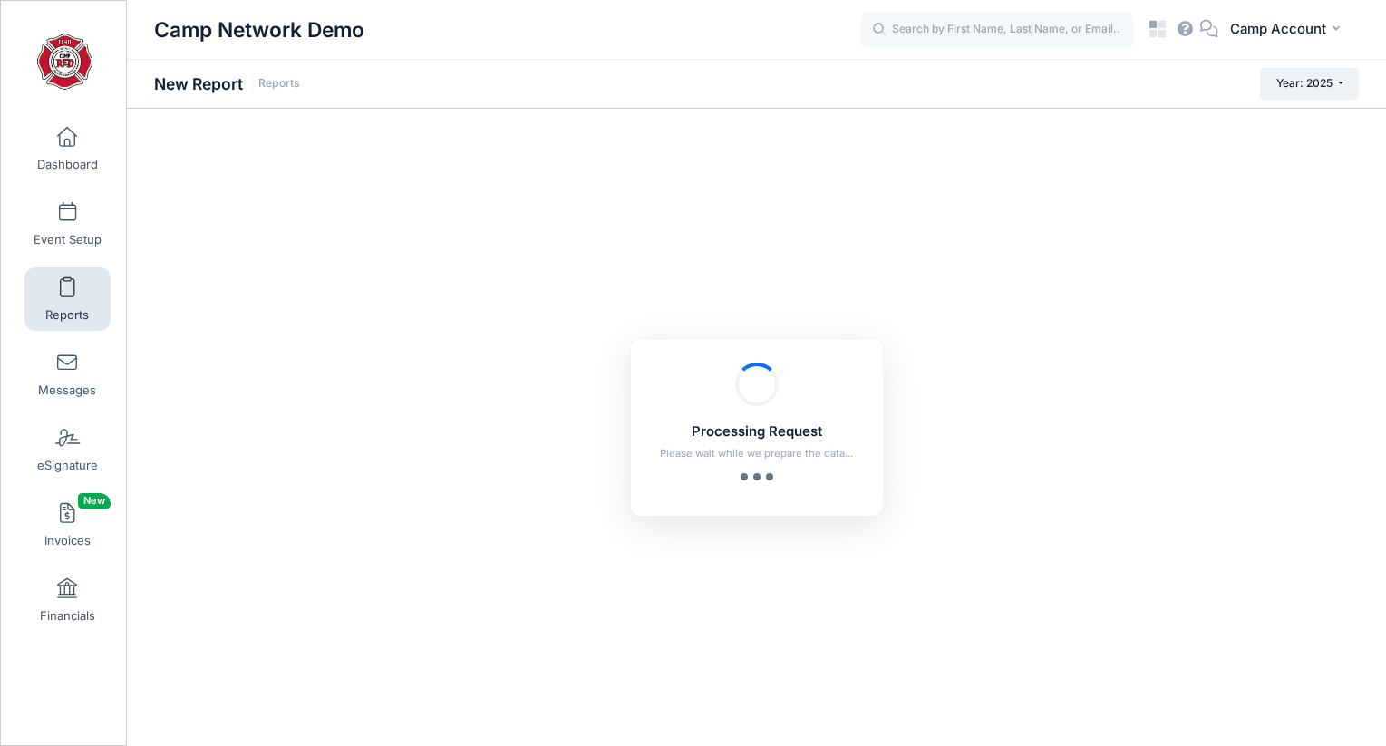
checkbox input "true"
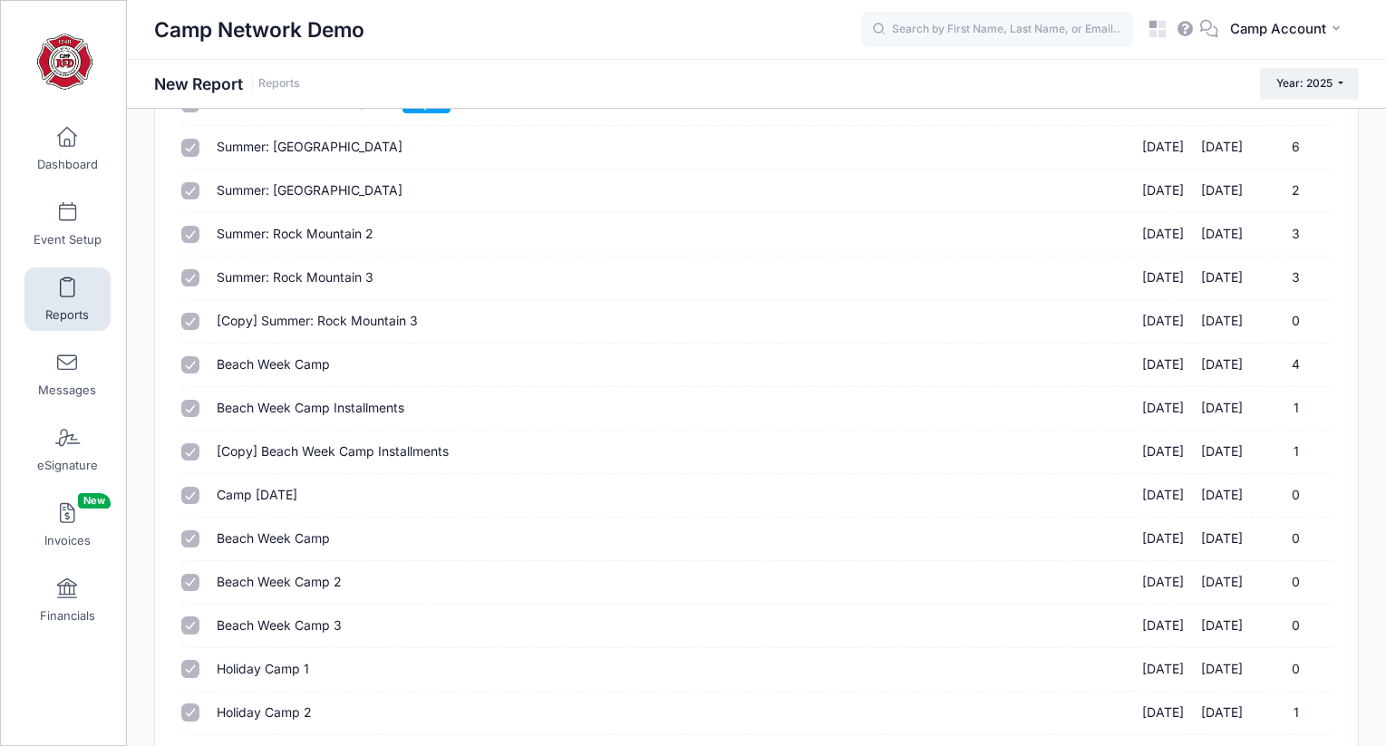
scroll to position [662, 0]
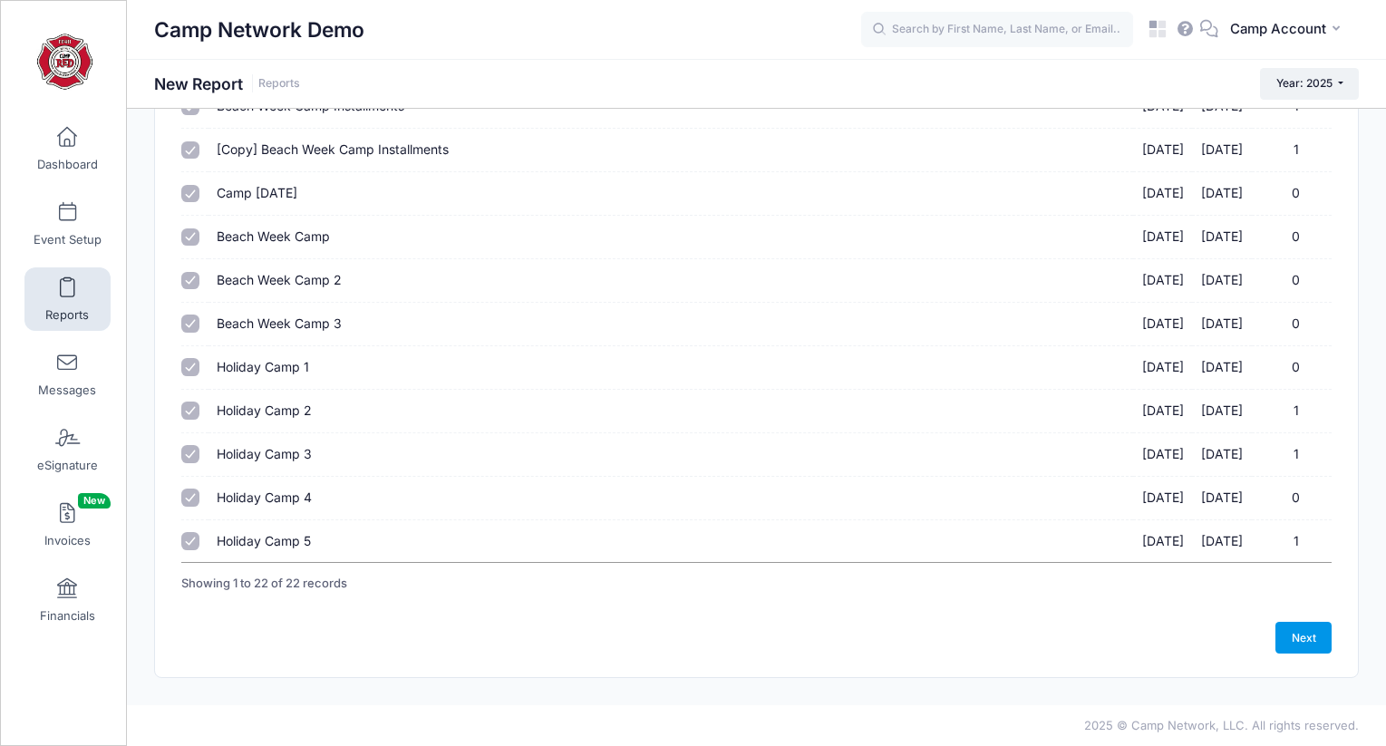
click at [1318, 634] on link "Next" at bounding box center [1303, 637] width 56 height 31
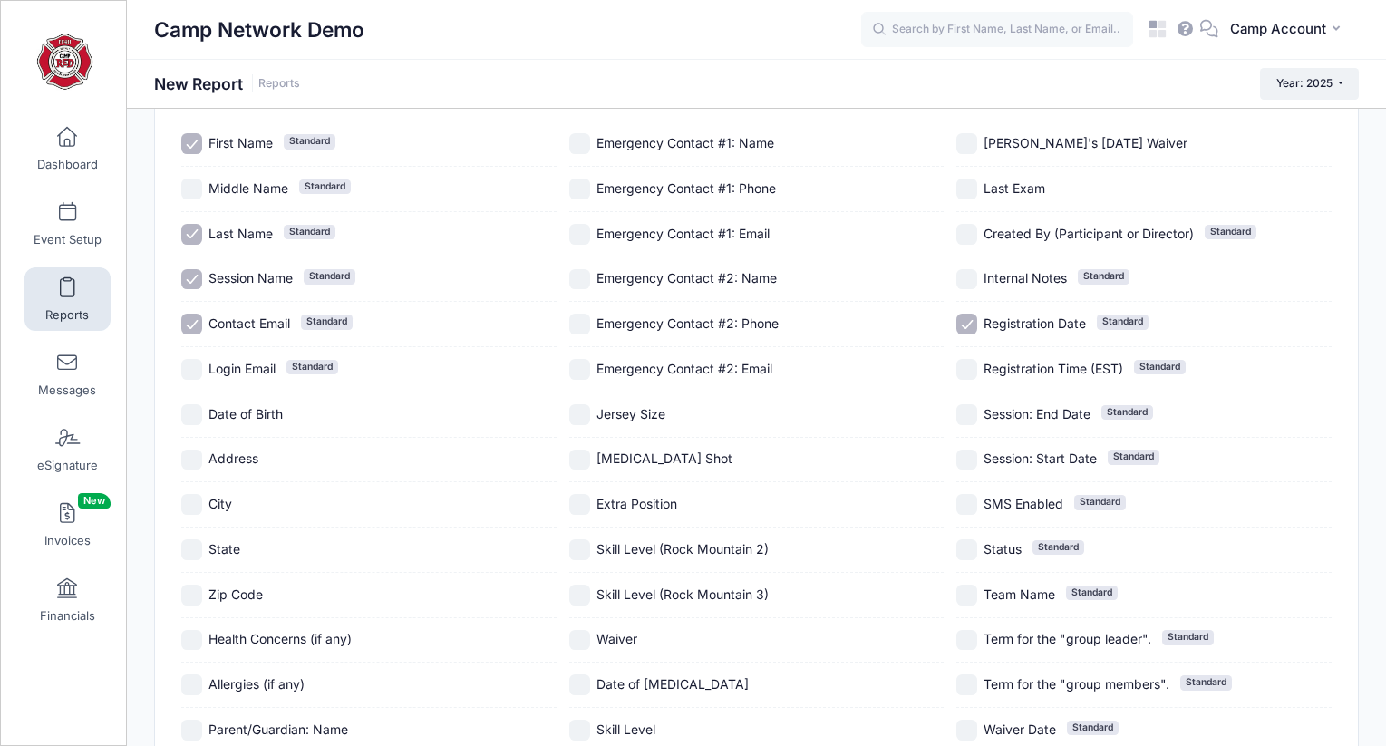
scroll to position [184, 0]
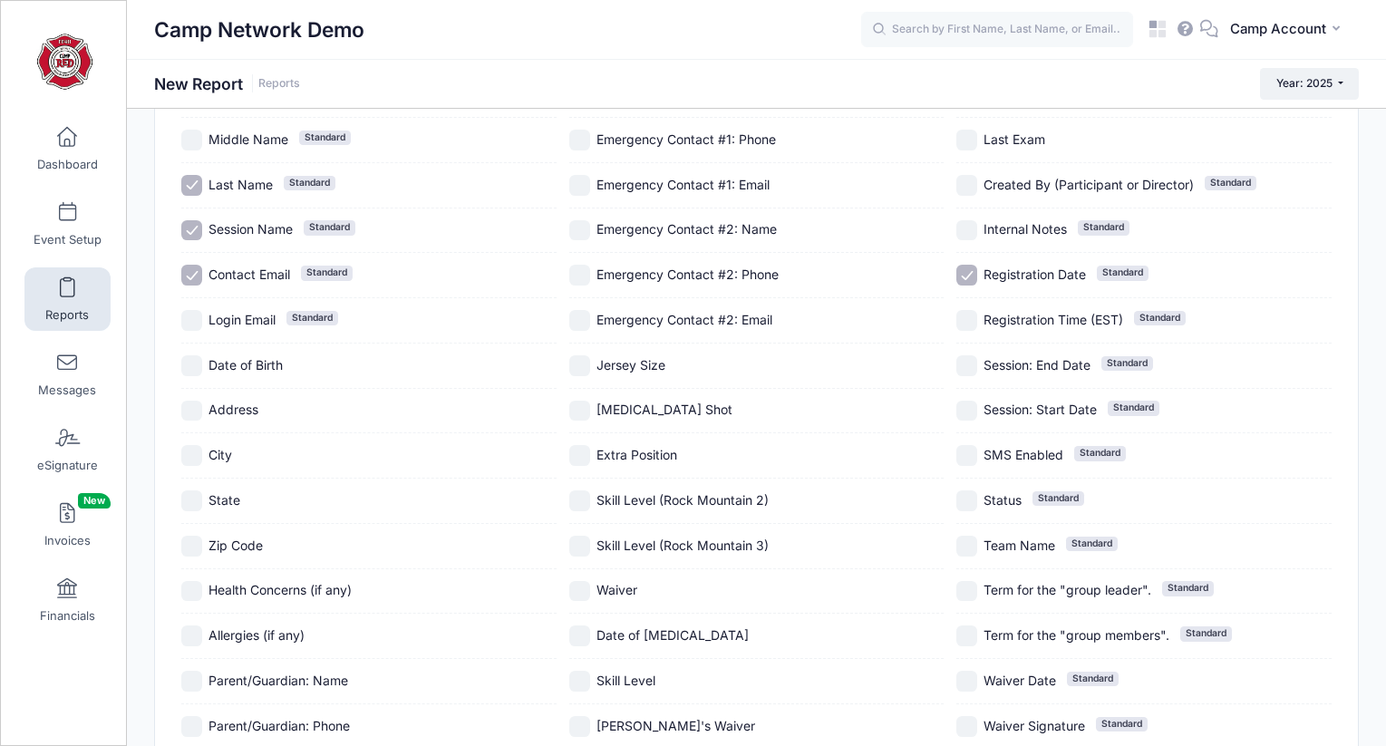
click at [631, 412] on span "Covid Shot" at bounding box center [664, 409] width 136 height 15
checkbox input "true"
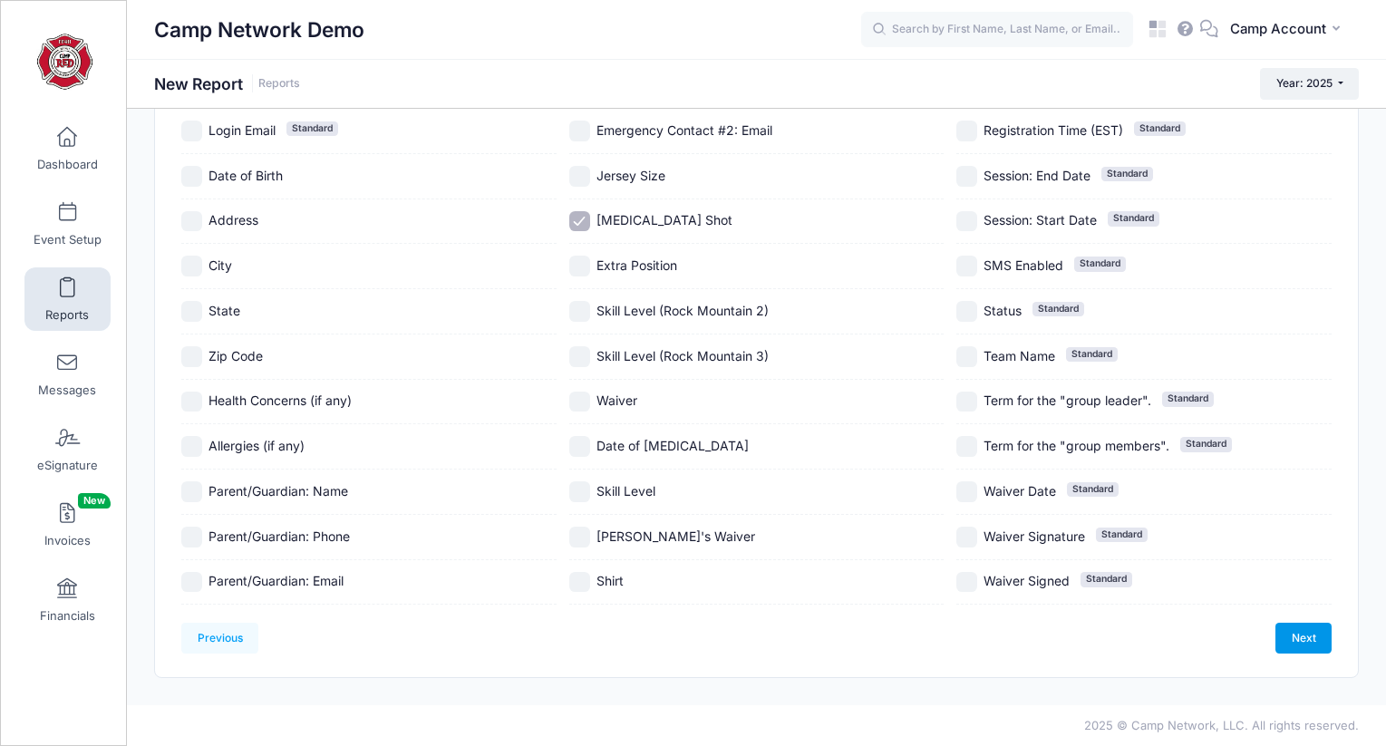
click at [1289, 627] on link "Next" at bounding box center [1303, 638] width 56 height 31
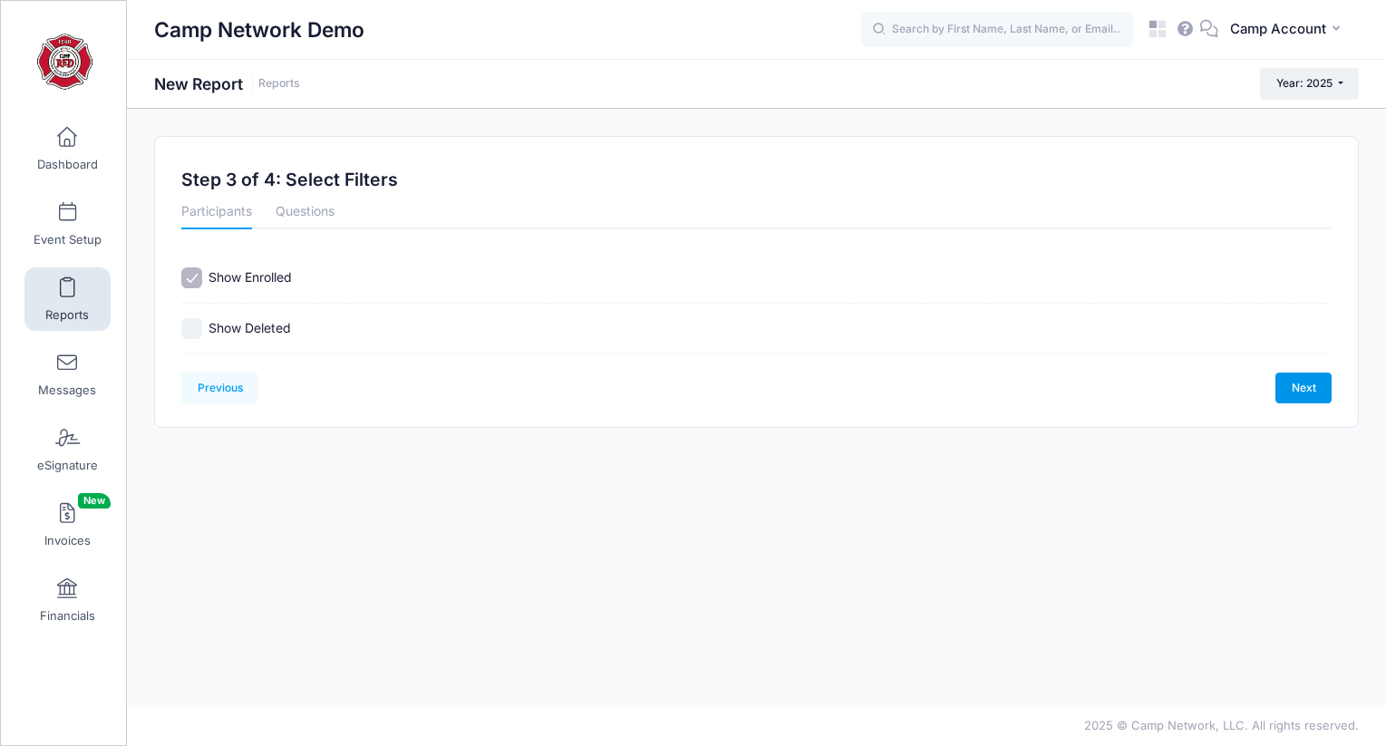
click at [1289, 388] on link "Next" at bounding box center [1303, 388] width 56 height 31
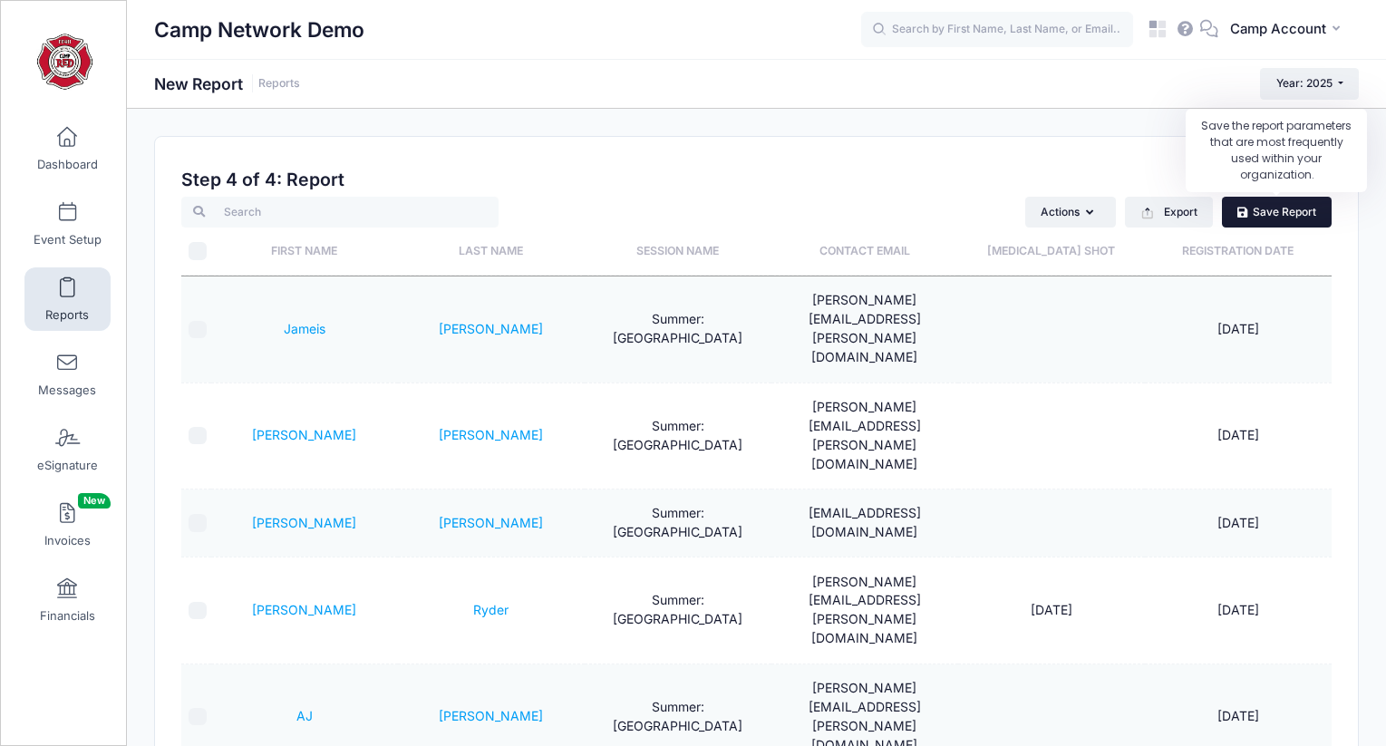
click at [1264, 219] on link "Save Report" at bounding box center [1277, 212] width 110 height 31
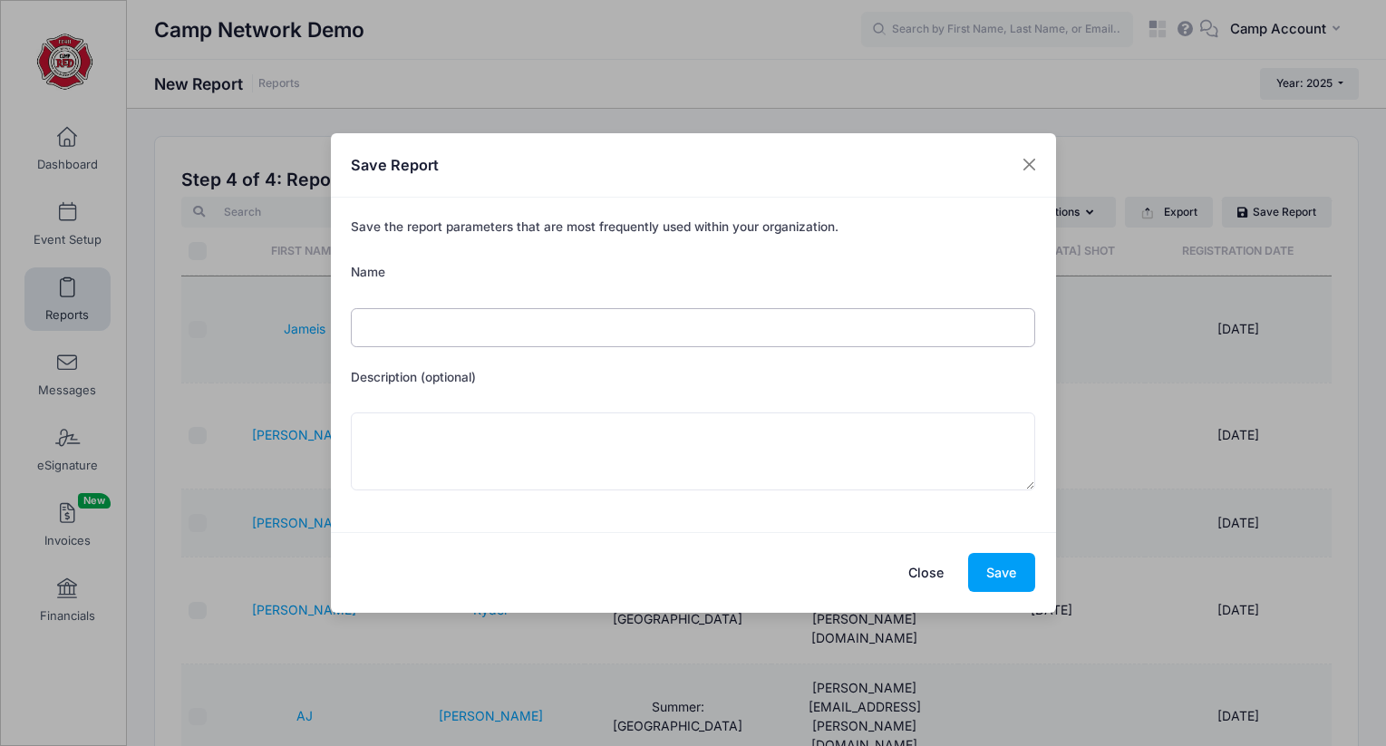
click at [668, 334] on input "Name" at bounding box center [693, 327] width 684 height 39
type input "V"
type input "Covid Report"
click at [654, 424] on textarea "Description (optional)" at bounding box center [693, 451] width 684 height 78
type textarea "Who got the booster"
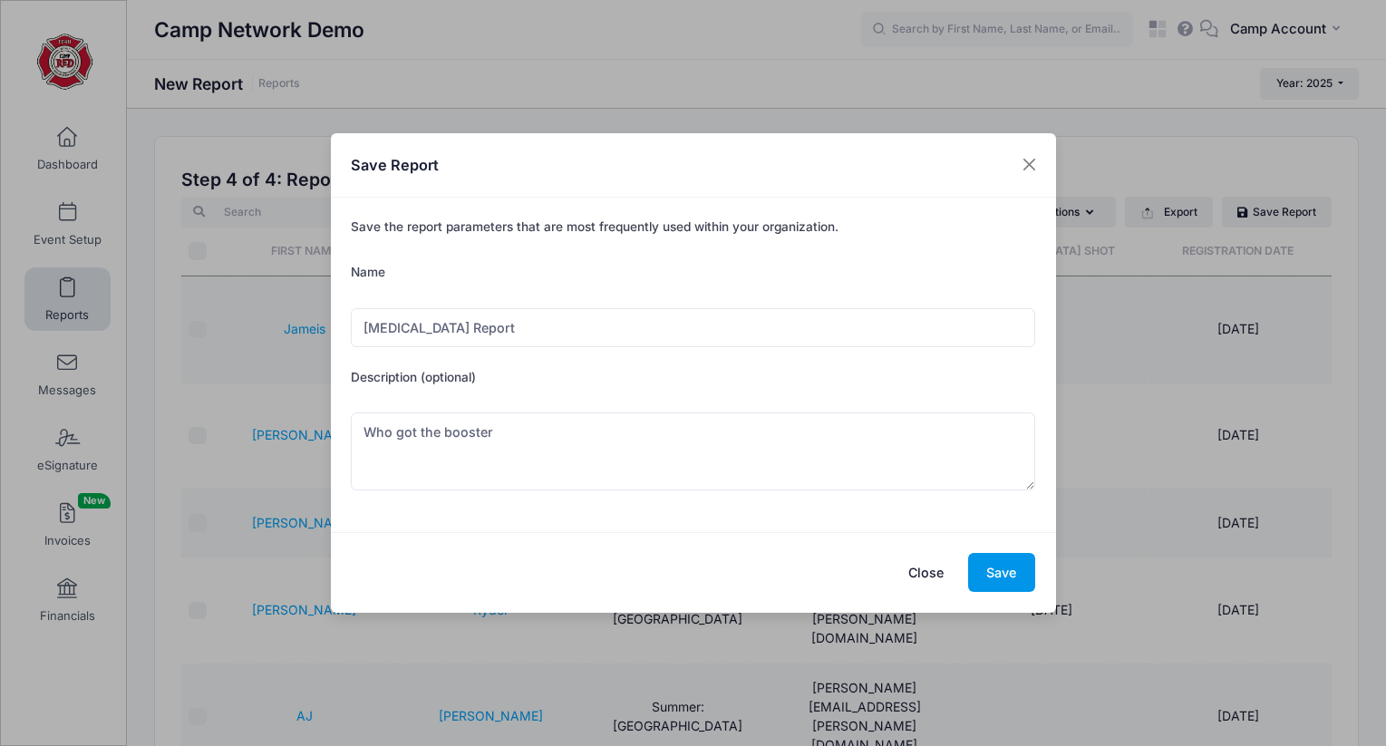
click at [1012, 572] on button "Save" at bounding box center [1001, 572] width 67 height 39
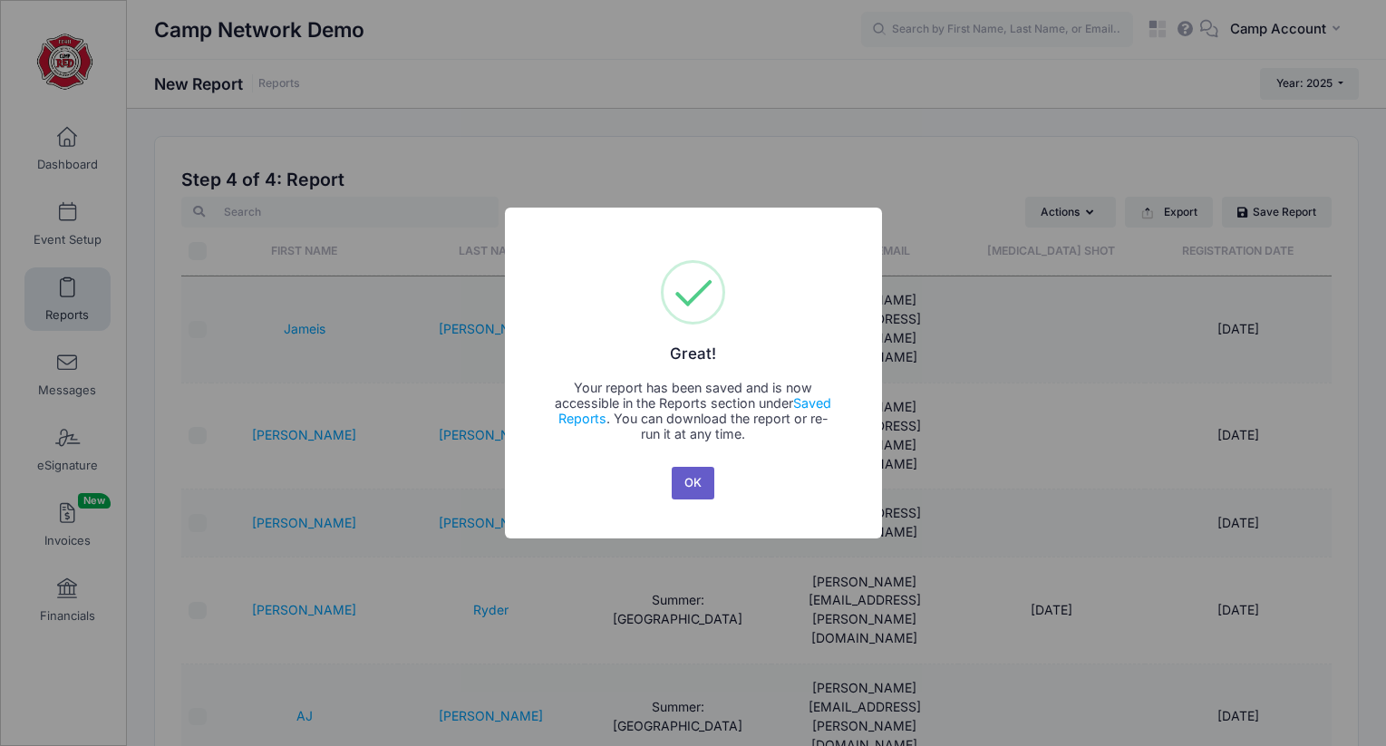
click at [687, 476] on button "OK" at bounding box center [694, 483] width 44 height 33
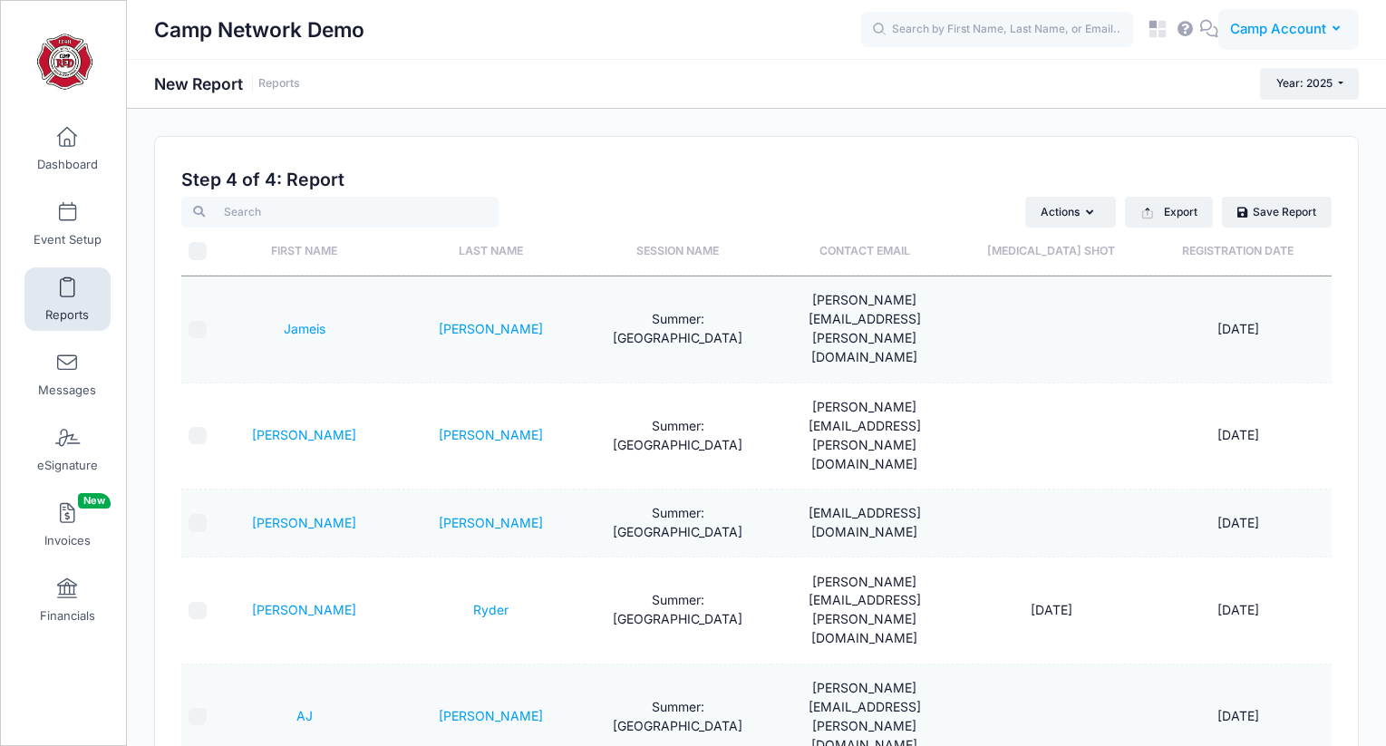
click at [1295, 15] on button "CA Camp Account" at bounding box center [1288, 30] width 140 height 42
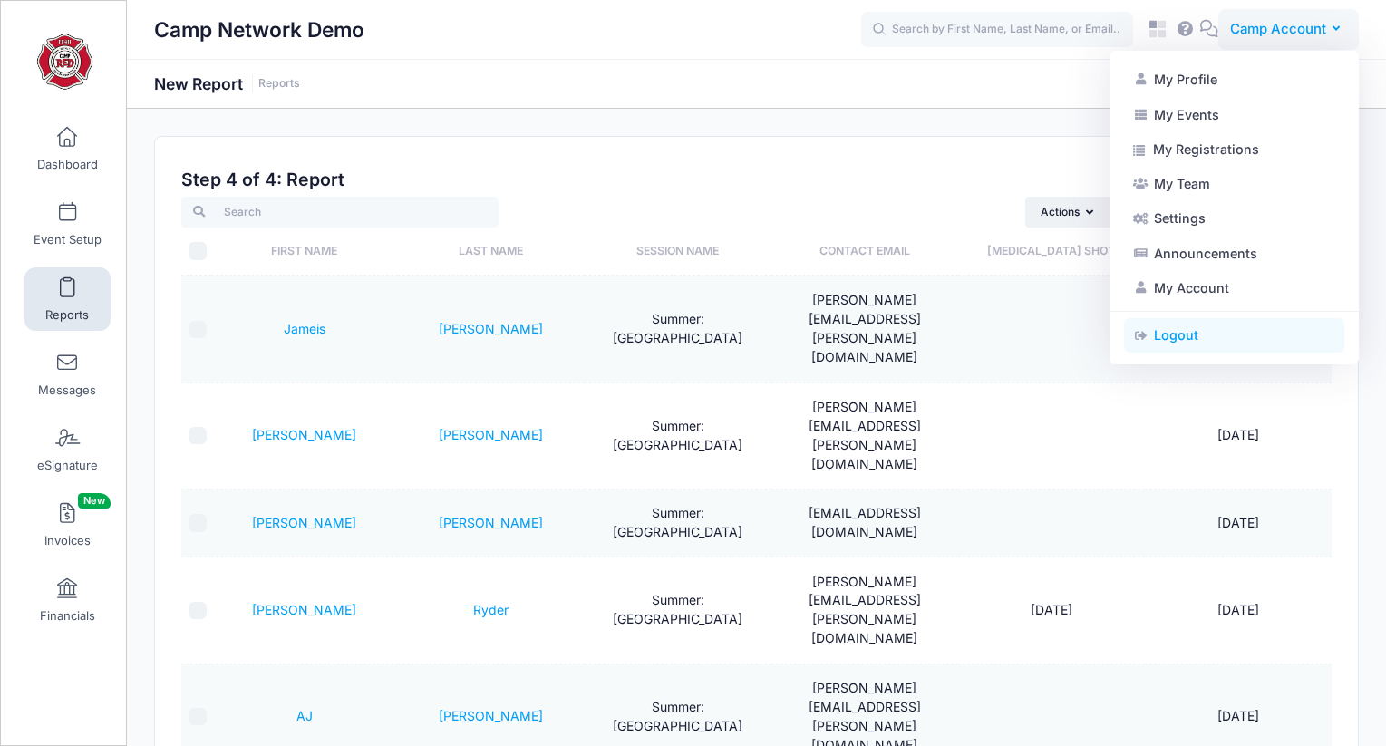
click at [1187, 331] on link "Logout" at bounding box center [1234, 335] width 220 height 34
